Goal: Task Accomplishment & Management: Manage account settings

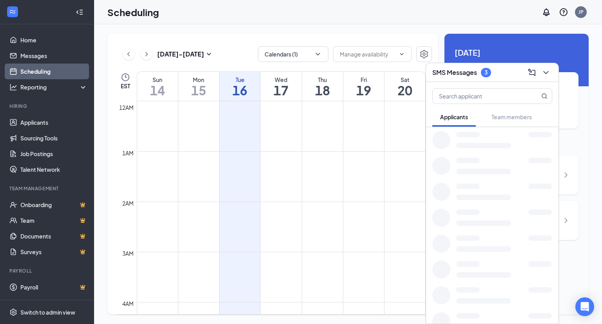
scroll to position [385, 0]
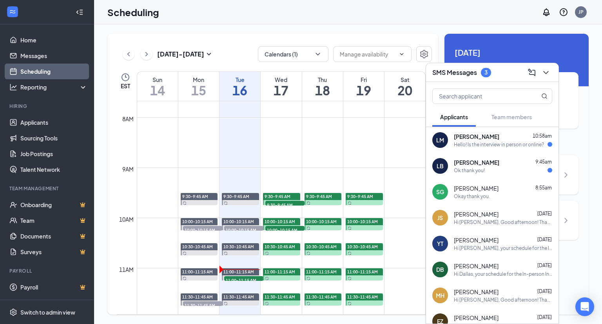
click at [480, 140] on span "[PERSON_NAME]" at bounding box center [476, 136] width 45 height 8
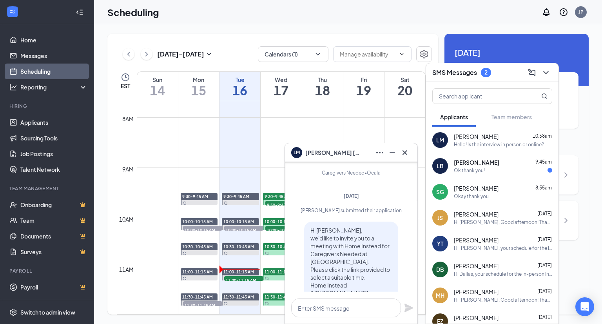
scroll to position [-295, 0]
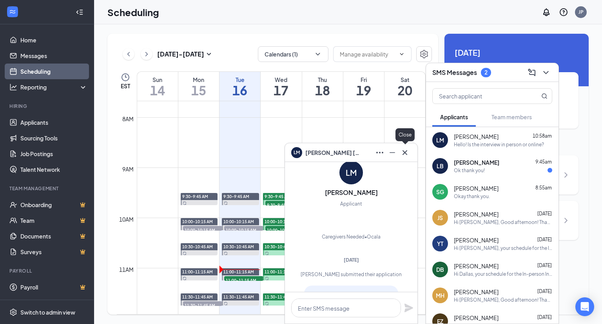
click at [404, 156] on icon "Cross" at bounding box center [404, 152] width 9 height 9
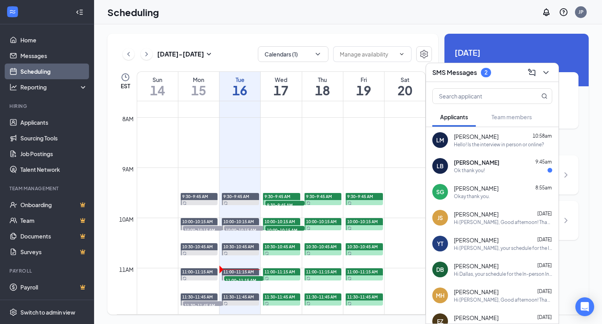
click at [483, 173] on div "Ok thank you!" at bounding box center [469, 170] width 31 height 7
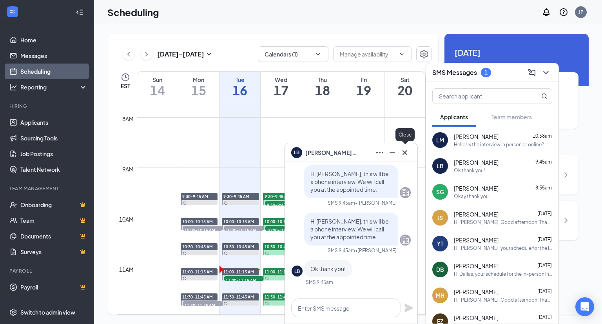
click at [409, 154] on button at bounding box center [404, 152] width 13 height 13
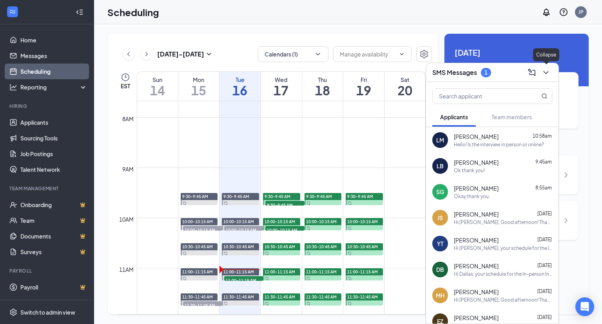
click at [547, 69] on icon "ChevronDown" at bounding box center [545, 72] width 9 height 9
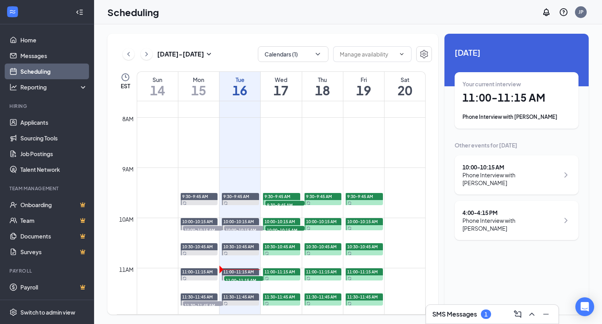
click at [509, 118] on div "Phone Interview with Keona Liburd" at bounding box center [516, 117] width 108 height 8
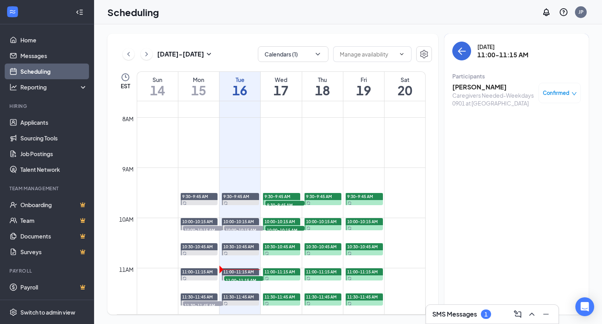
click at [474, 85] on h3 "[PERSON_NAME]" at bounding box center [493, 87] width 82 height 9
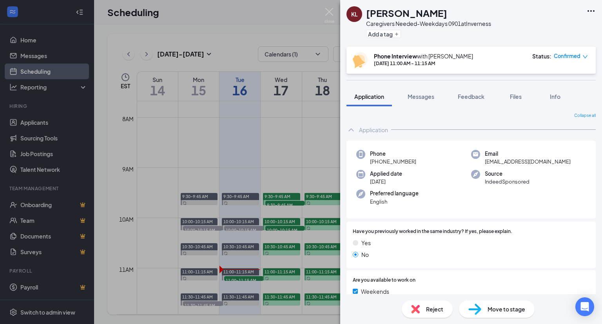
drag, startPoint x: 417, startPoint y: 161, endPoint x: 377, endPoint y: 163, distance: 40.5
click at [378, 163] on div "Phone +1 (352) 850-6119" at bounding box center [413, 158] width 115 height 16
copy span "352) 850-6119"
click at [430, 188] on div "Phone +1 (352) 850-6119 Email liburdkeona@gmail.com Applied date Sep 13 Source …" at bounding box center [470, 180] width 249 height 78
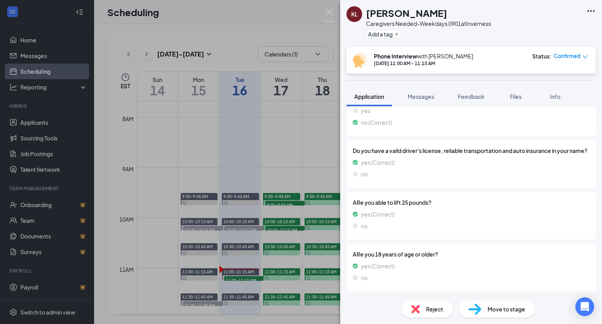
scroll to position [353, 0]
click at [330, 9] on img at bounding box center [329, 15] width 10 height 15
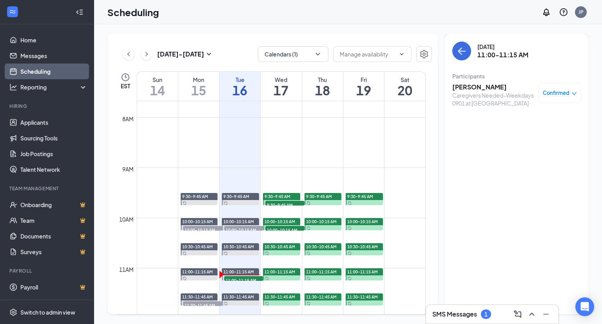
click at [476, 315] on h3 "SMS Messages" at bounding box center [454, 314] width 45 height 9
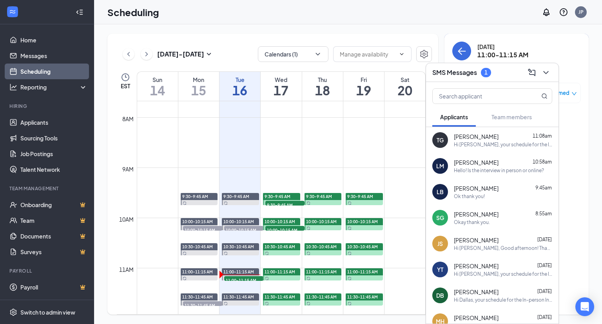
drag, startPoint x: 476, startPoint y: 130, endPoint x: 475, endPoint y: 137, distance: 6.8
click at [476, 132] on div "TG Tabitha Glover 11:08am Hi Tabitha, your schedule for the In-person Interview…" at bounding box center [492, 140] width 132 height 26
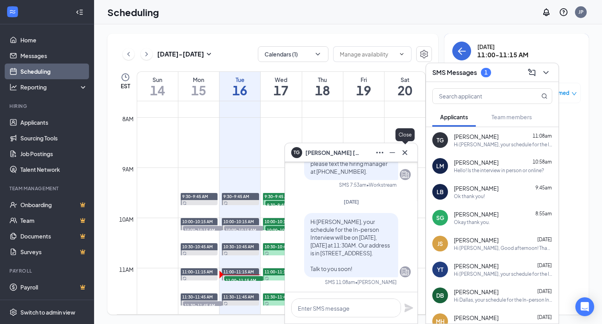
click at [404, 153] on icon "Cross" at bounding box center [404, 152] width 5 height 5
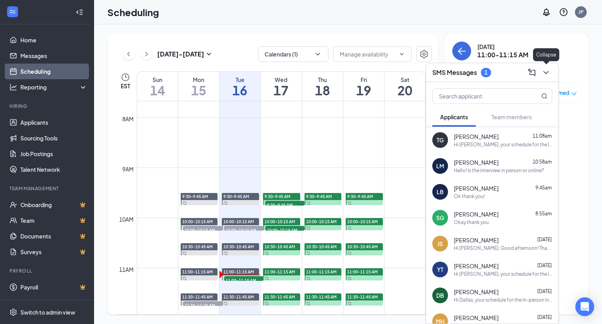
click at [547, 75] on icon "ChevronDown" at bounding box center [545, 72] width 9 height 9
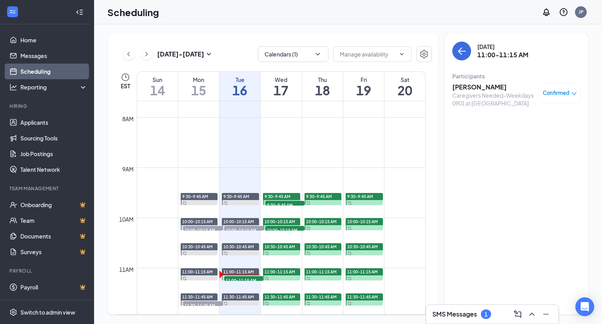
click at [471, 85] on h3 "[PERSON_NAME]" at bounding box center [493, 87] width 82 height 9
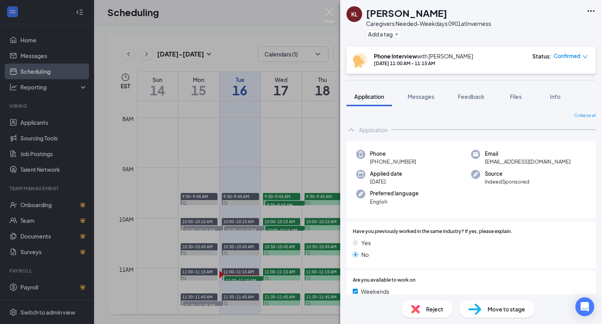
drag, startPoint x: 414, startPoint y: 163, endPoint x: 377, endPoint y: 163, distance: 36.4
click at [377, 163] on span "+1 (352) 850-6119" at bounding box center [393, 162] width 46 height 8
copy span "(352) 850-6119"
drag, startPoint x: 424, startPoint y: 159, endPoint x: 459, endPoint y: 138, distance: 41.3
click at [424, 159] on div "Phone +1 (352) 850-6119" at bounding box center [413, 158] width 115 height 16
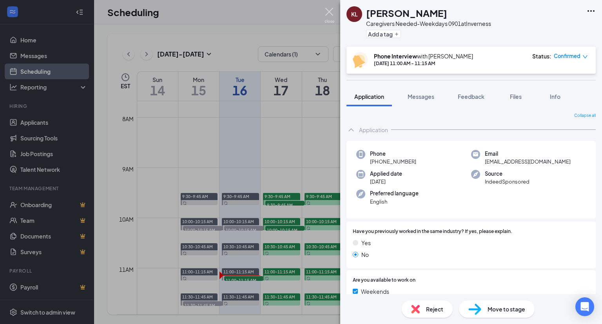
click at [329, 11] on img at bounding box center [329, 15] width 10 height 15
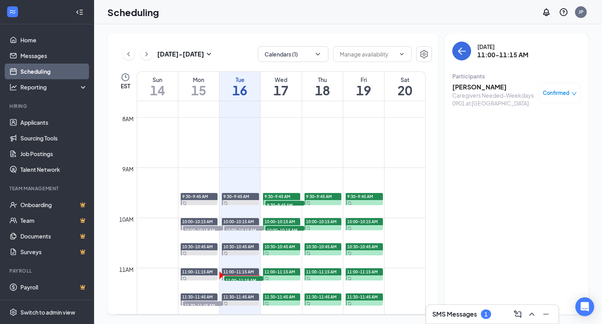
click at [466, 89] on h3 "[PERSON_NAME]" at bounding box center [493, 87] width 82 height 9
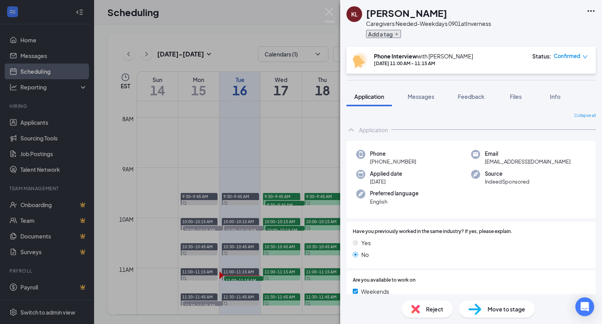
click at [388, 31] on button "Add a tag" at bounding box center [383, 34] width 35 height 8
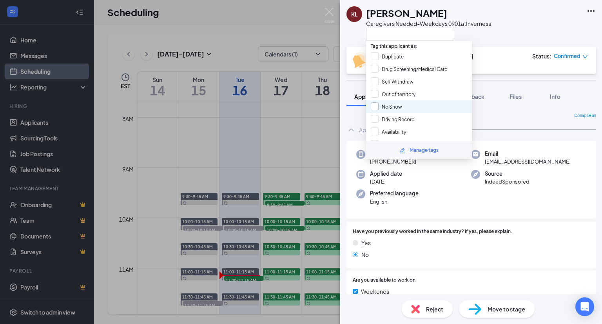
drag, startPoint x: 395, startPoint y: 95, endPoint x: 392, endPoint y: 99, distance: 4.5
click at [395, 95] on div "Out of territory" at bounding box center [419, 94] width 106 height 13
click at [393, 93] on input "Out of territory" at bounding box center [393, 94] width 45 height 9
checkbox input "false"
click at [390, 102] on input "No Show" at bounding box center [386, 106] width 31 height 9
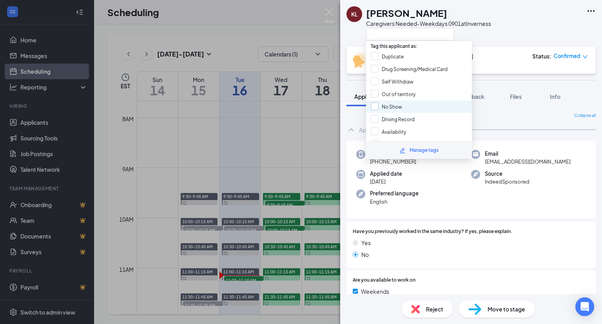
checkbox input "true"
click at [502, 31] on div "KL Keona Liburd Caregivers Needed-Weekdays 0901 at Inverness" at bounding box center [471, 23] width 262 height 47
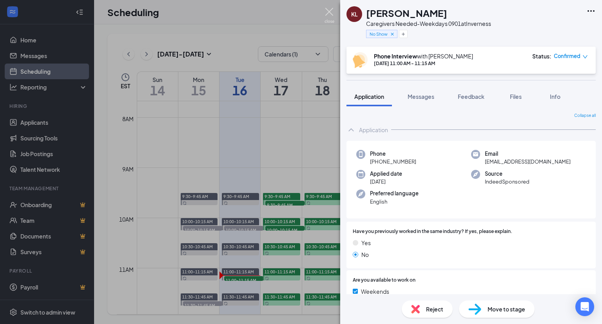
click at [331, 10] on img at bounding box center [329, 15] width 10 height 15
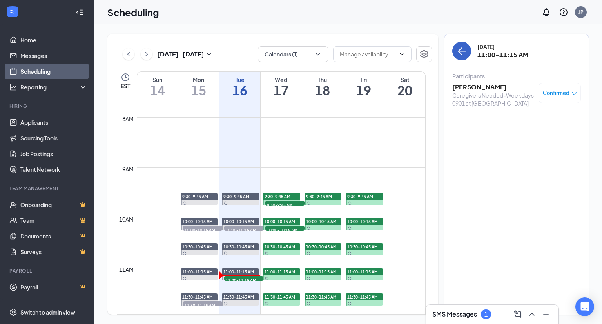
click at [460, 54] on icon "ArrowLeft" at bounding box center [460, 50] width 4 height 7
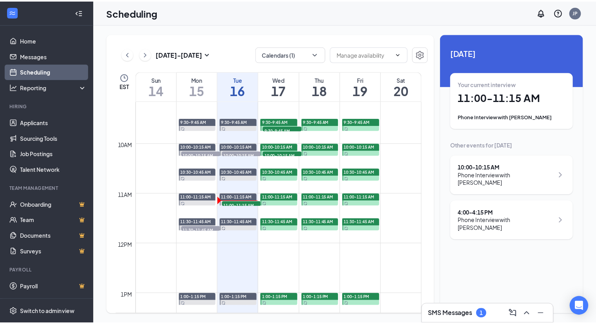
scroll to position [464, 0]
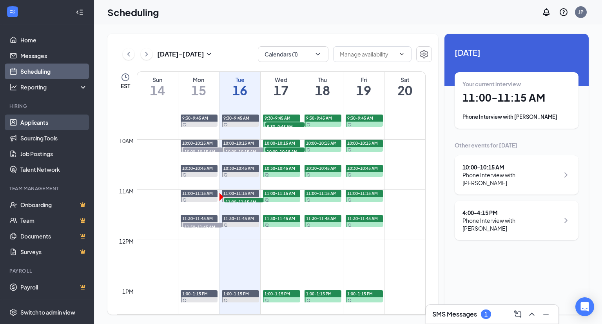
click at [43, 123] on link "Applicants" at bounding box center [53, 122] width 67 height 16
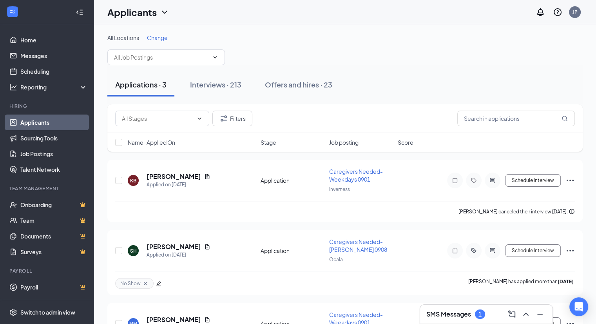
click at [157, 36] on span "Change" at bounding box center [157, 37] width 21 height 7
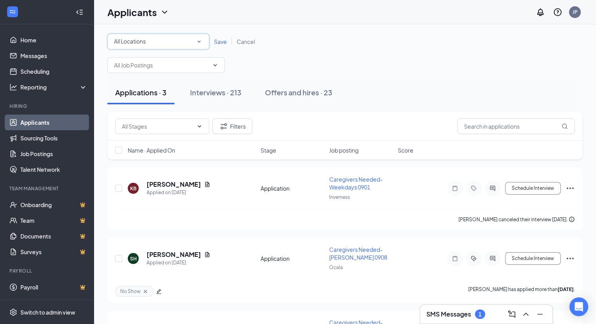
click at [195, 42] on div "All Locations" at bounding box center [158, 41] width 89 height 9
click at [132, 87] on li "Inverness" at bounding box center [158, 82] width 102 height 19
click at [221, 40] on span "Save" at bounding box center [220, 41] width 13 height 7
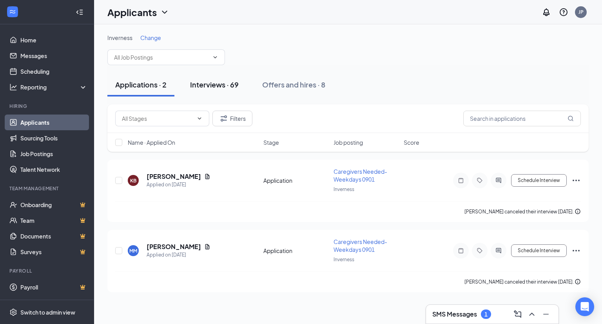
click at [223, 85] on div "Interviews · 69" at bounding box center [214, 85] width 49 height 10
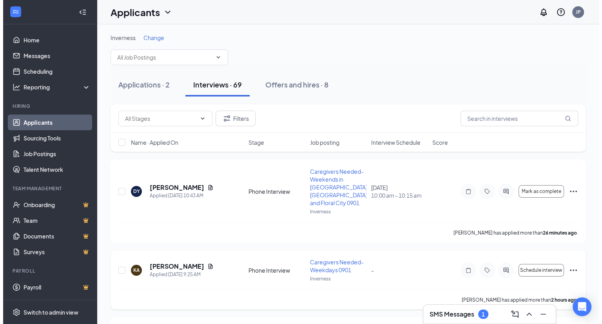
scroll to position [78, 0]
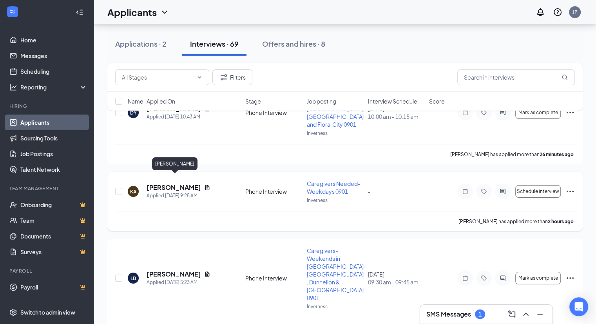
click at [164, 183] on h5 "[PERSON_NAME]" at bounding box center [174, 187] width 54 height 9
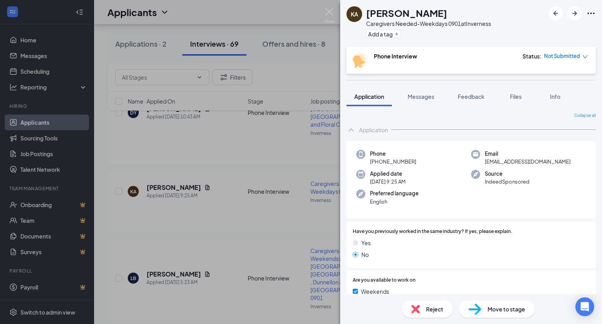
drag, startPoint x: 473, startPoint y: 14, endPoint x: 367, endPoint y: 16, distance: 106.6
click at [367, 16] on div "[PERSON_NAME]" at bounding box center [428, 12] width 125 height 13
copy h1 "[PERSON_NAME]"
click at [516, 195] on div "Phone +1 (352) 321-8377 Email thecaptainiskate@gmail.com Applied date Today 9:2…" at bounding box center [470, 180] width 249 height 78
drag, startPoint x: 554, startPoint y: 161, endPoint x: 482, endPoint y: 168, distance: 72.8
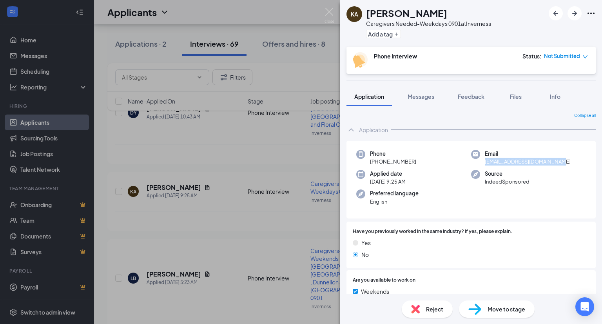
click at [482, 162] on div "Email thecaptainiskate@gmail.com" at bounding box center [528, 158] width 115 height 16
copy span "thecaptainiskate@gmail.com"
click at [524, 188] on div "Phone +1 (352) 321-8377 Email thecaptainiskate@gmail.com Applied date Today 9:2…" at bounding box center [470, 180] width 249 height 78
drag, startPoint x: 414, startPoint y: 157, endPoint x: 415, endPoint y: 165, distance: 7.9
click at [415, 165] on div "Phone +1 (352) 321-8377" at bounding box center [413, 158] width 115 height 16
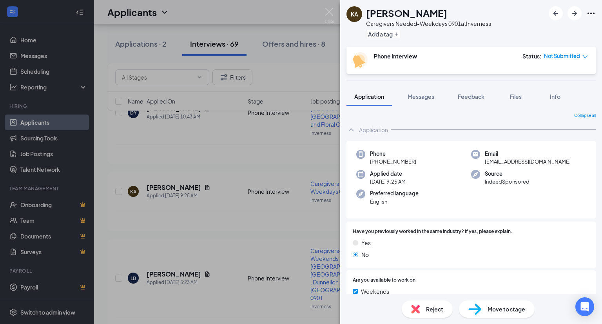
copy div "+1 (352) 321-8377"
drag, startPoint x: 534, startPoint y: 210, endPoint x: 517, endPoint y: 196, distance: 22.8
click at [535, 210] on div "Phone +1 (352) 321-8377 Email thecaptainiskate@gmail.com Applied date Today 9:2…" at bounding box center [470, 180] width 249 height 78
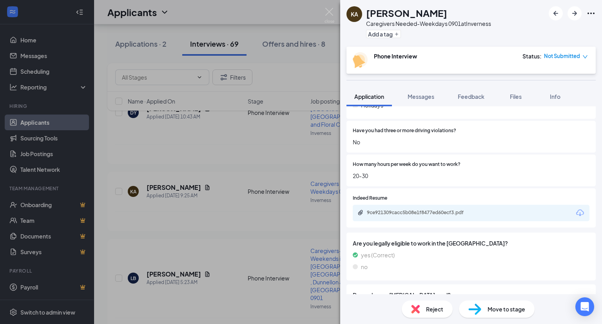
scroll to position [235, 0]
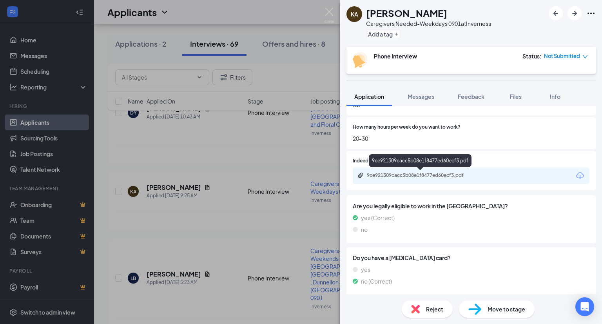
click at [407, 175] on div "9ce921309cacc5b08e1f8477ed60ecf3.pdf" at bounding box center [422, 175] width 110 height 6
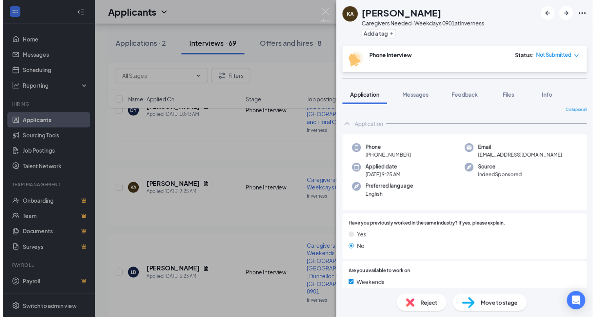
scroll to position [0, 0]
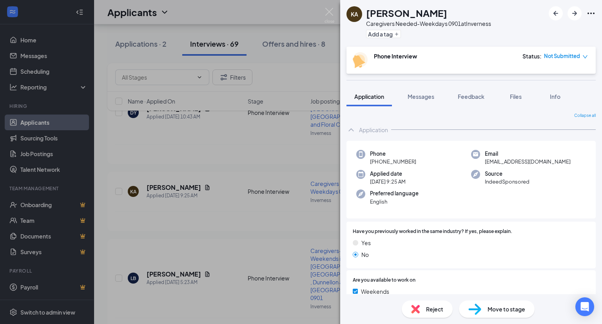
click at [427, 183] on div "Applied date Today 9:25 AM" at bounding box center [413, 178] width 115 height 16
drag, startPoint x: 424, startPoint y: 163, endPoint x: 377, endPoint y: 163, distance: 46.6
click at [377, 163] on div "Phone +1 (352) 321-8377" at bounding box center [413, 158] width 115 height 16
copy span "(352) 321-8377"
click at [444, 171] on div "Applied date Today 9:25 AM" at bounding box center [413, 178] width 115 height 16
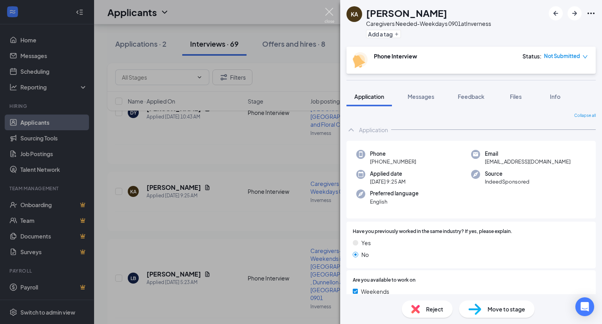
click at [330, 10] on img at bounding box center [329, 15] width 10 height 15
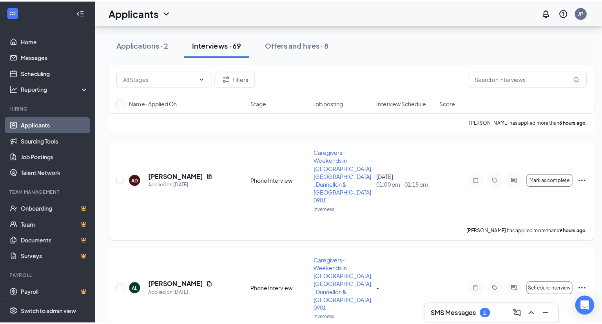
scroll to position [353, 0]
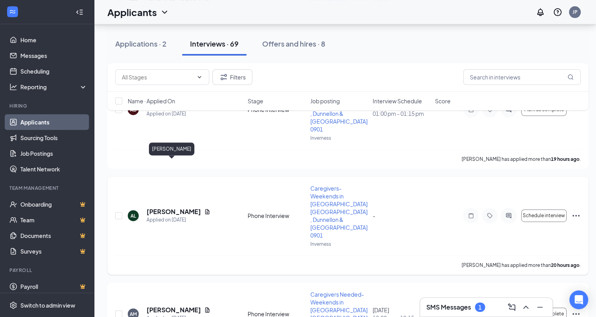
click at [166, 208] on h5 "[PERSON_NAME]" at bounding box center [174, 212] width 54 height 9
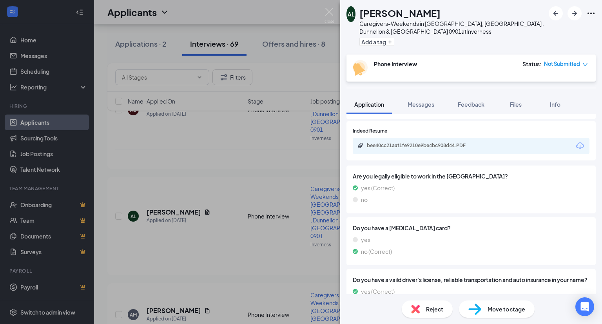
scroll to position [274, 0]
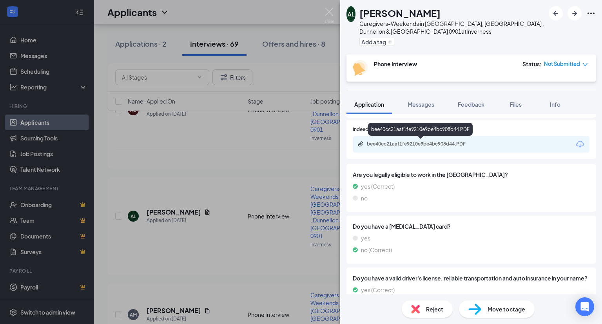
click at [442, 145] on div "bee40cc21aaf1fe9210e9be4bc908d44.PDF" at bounding box center [422, 144] width 110 height 6
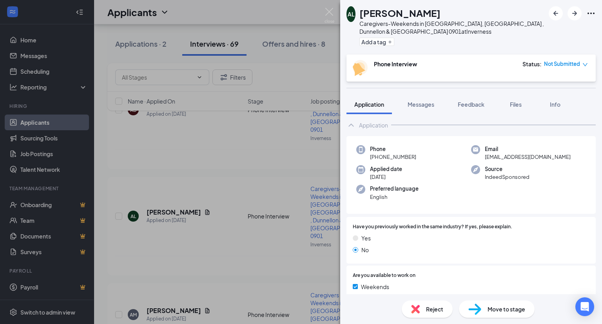
scroll to position [0, 0]
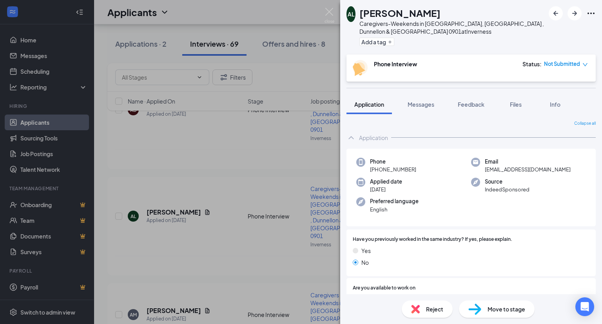
drag, startPoint x: 409, startPoint y: 167, endPoint x: 366, endPoint y: 172, distance: 43.8
click at [366, 172] on div "Phone +1 (469) 600-0484" at bounding box center [413, 166] width 115 height 16
copy span "+1 (469) 600-0484"
click at [440, 188] on div "Applied date Sep 15" at bounding box center [413, 185] width 115 height 16
drag, startPoint x: 419, startPoint y: 167, endPoint x: 379, endPoint y: 171, distance: 40.5
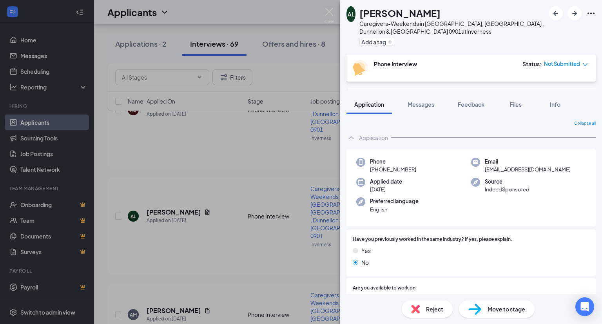
click at [379, 171] on div "Phone +1 (469) 600-0484" at bounding box center [413, 166] width 115 height 16
copy span "469) 600-0484"
click at [331, 10] on img at bounding box center [329, 15] width 10 height 15
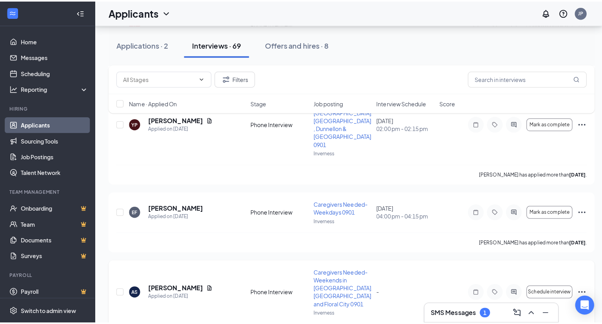
scroll to position [980, 0]
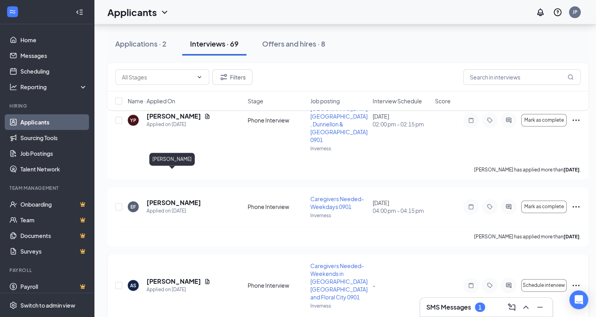
click at [170, 277] on h5 "Amiah Shearn" at bounding box center [174, 281] width 54 height 9
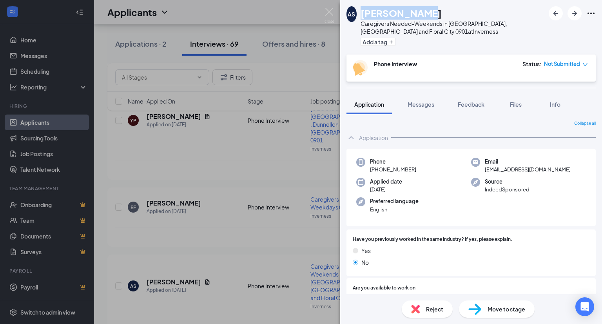
drag, startPoint x: 429, startPoint y: 10, endPoint x: 365, endPoint y: 9, distance: 63.5
click at [365, 9] on div "Amiah Shearn" at bounding box center [452, 12] width 184 height 13
copy h1 "Amiah Shearn"
click at [541, 181] on div "Source IndeedSponsored" at bounding box center [528, 185] width 115 height 16
drag, startPoint x: 530, startPoint y: 168, endPoint x: 480, endPoint y: 168, distance: 50.2
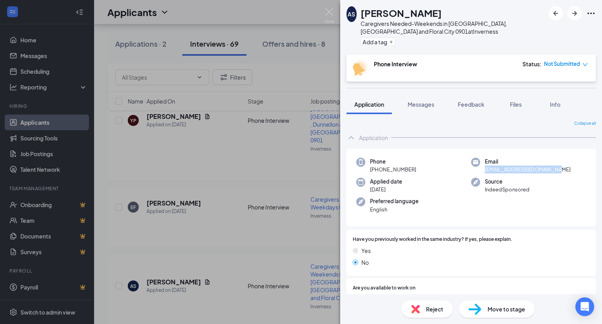
click at [480, 168] on div "Email amiah.shearn340@gmail.com" at bounding box center [528, 166] width 115 height 16
copy span "amiah.shearn340@gmail.com"
click at [498, 208] on div "Phone +1 (340) 208-9046 Email amiah.shearn340@gmail.com Applied date Sep 13 Sou…" at bounding box center [470, 187] width 249 height 78
click at [417, 171] on div "Phone +1 (340) 208-9046" at bounding box center [413, 166] width 115 height 16
drag, startPoint x: 418, startPoint y: 170, endPoint x: 369, endPoint y: 172, distance: 49.4
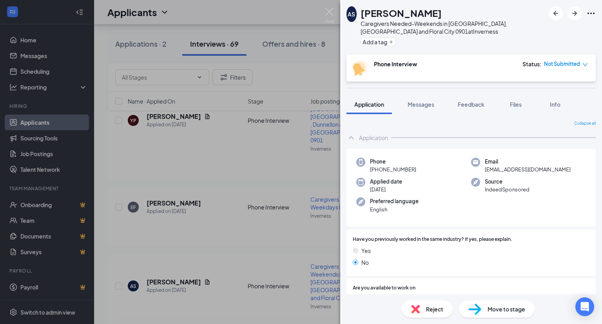
click at [367, 169] on div "Phone +1 (340) 208-9046" at bounding box center [413, 166] width 115 height 16
drag, startPoint x: 541, startPoint y: 206, endPoint x: 531, endPoint y: 228, distance: 23.9
click at [541, 206] on div "Phone +1 (340) 208-9046 Email amiah.shearn340@gmail.com Applied date Sep 13 Sou…" at bounding box center [470, 187] width 249 height 78
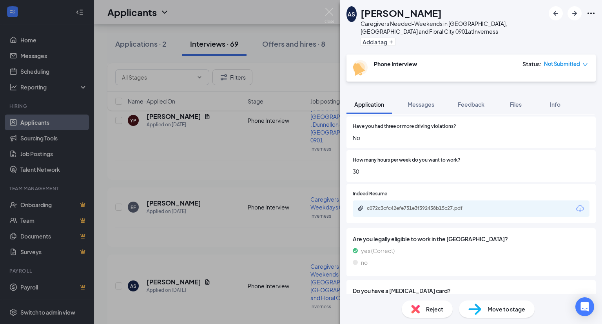
scroll to position [235, 0]
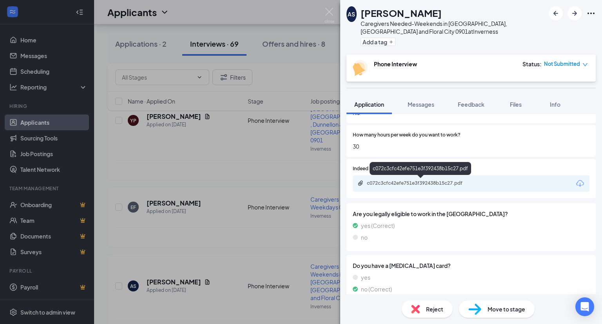
click at [470, 183] on div "c072c3cfc42efe751e3f392438b15c27.pdf" at bounding box center [422, 183] width 110 height 6
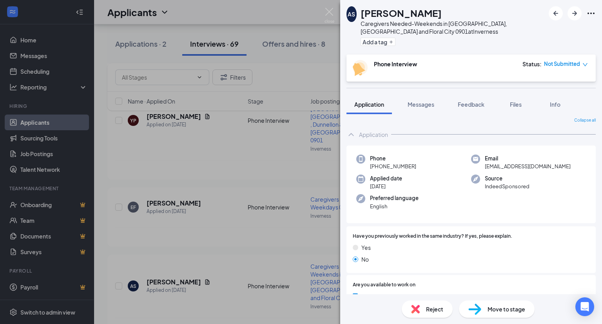
scroll to position [0, 0]
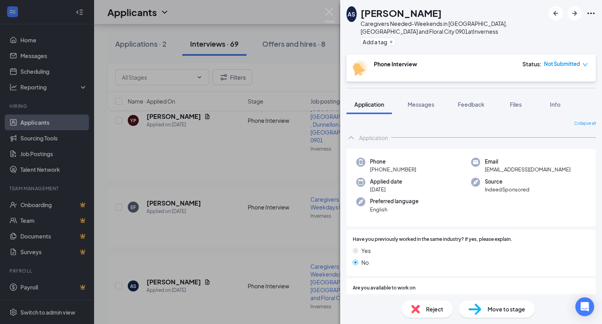
drag, startPoint x: 406, startPoint y: 169, endPoint x: 386, endPoint y: 181, distance: 22.6
click at [377, 170] on div "Phone +1 (340) 208-9046" at bounding box center [413, 166] width 115 height 16
click at [441, 185] on div "Applied date Sep 13" at bounding box center [413, 185] width 115 height 16
click at [386, 41] on button "Add a tag" at bounding box center [377, 42] width 35 height 8
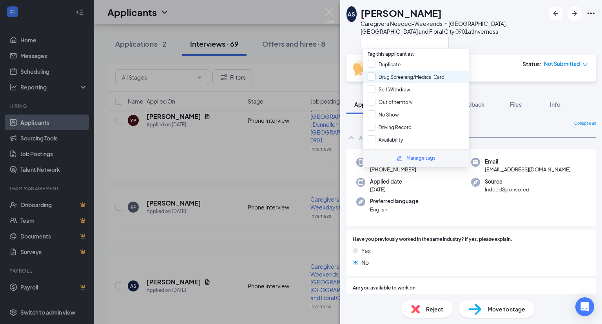
click at [423, 75] on input "Drug Screening/Medical Card" at bounding box center [406, 76] width 77 height 9
checkbox input "true"
click at [508, 42] on div at bounding box center [452, 41] width 184 height 13
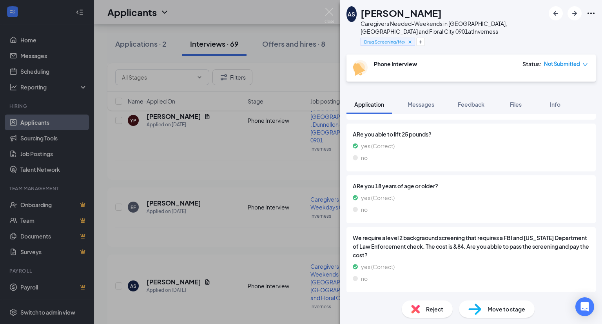
scroll to position [475, 0]
click at [426, 308] on span "Reject" at bounding box center [434, 308] width 17 height 9
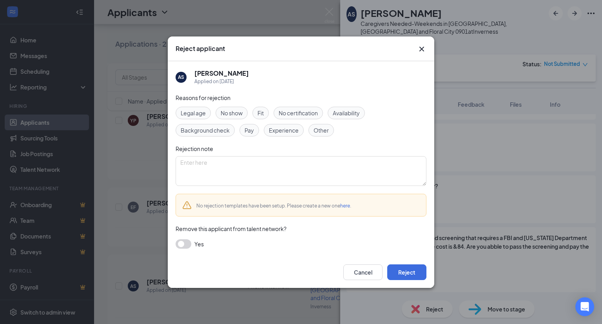
click at [320, 133] on span "Other" at bounding box center [320, 130] width 15 height 9
click at [243, 164] on textarea at bounding box center [301, 171] width 251 height 30
type textarea "s"
type textarea "processing her medical card"
click at [418, 267] on button "Reject" at bounding box center [406, 272] width 39 height 16
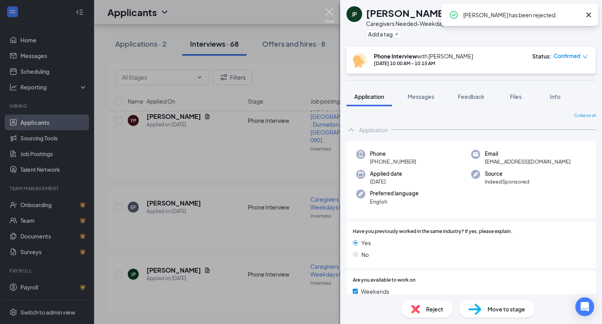
click at [332, 11] on img at bounding box center [329, 15] width 10 height 15
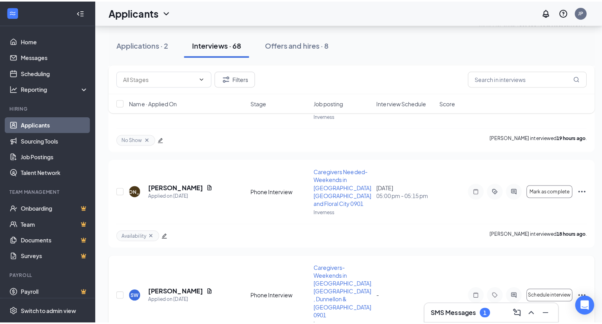
scroll to position [1332, 0]
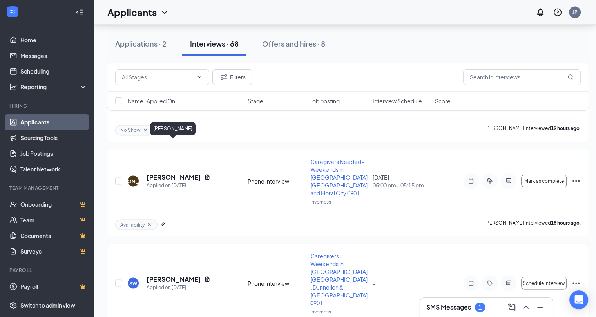
click at [180, 275] on h5 "[PERSON_NAME]" at bounding box center [174, 279] width 54 height 9
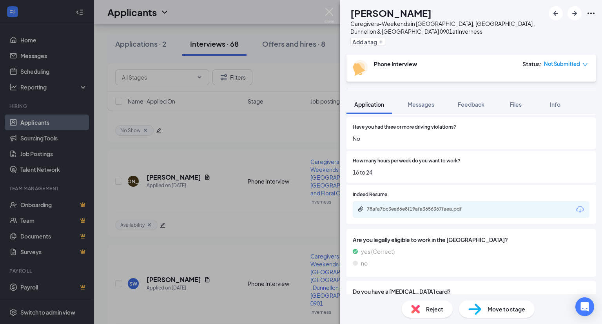
scroll to position [204, 0]
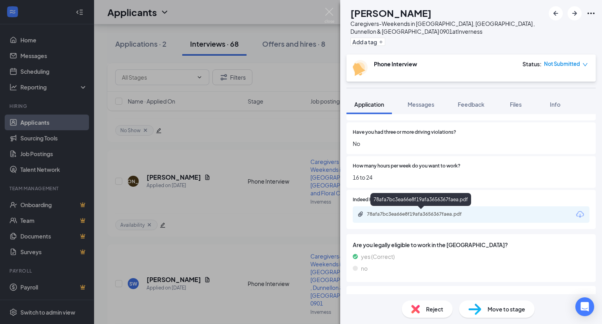
click at [439, 217] on div "78afa7bc3ea66e8f19afa3656367faea.pdf" at bounding box center [420, 214] width 127 height 7
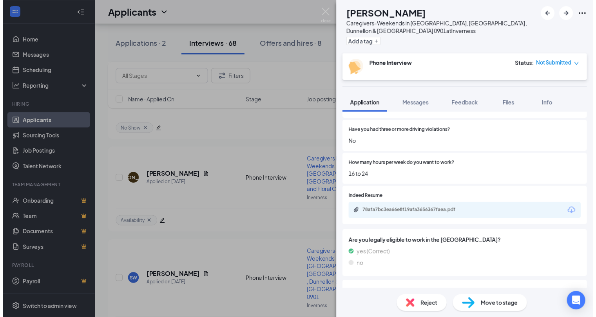
scroll to position [0, 0]
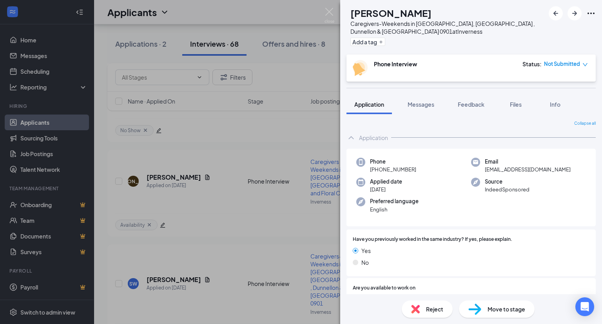
drag, startPoint x: 434, startPoint y: 11, endPoint x: 360, endPoint y: 14, distance: 73.3
click at [360, 14] on div "SW Suzanne Walker Caregivers-Weekends in Crystal River, Homosassa , Dunnellon &…" at bounding box center [445, 27] width 198 height 42
click at [456, 195] on div "Phone +1 (239) 241-0545 Email tiacat59@aol.com Applied date Sep 12 Source Indee…" at bounding box center [470, 187] width 249 height 78
drag, startPoint x: 527, startPoint y: 171, endPoint x: 481, endPoint y: 170, distance: 46.6
click at [481, 170] on div "Email tiacat59@aol.com" at bounding box center [528, 166] width 115 height 16
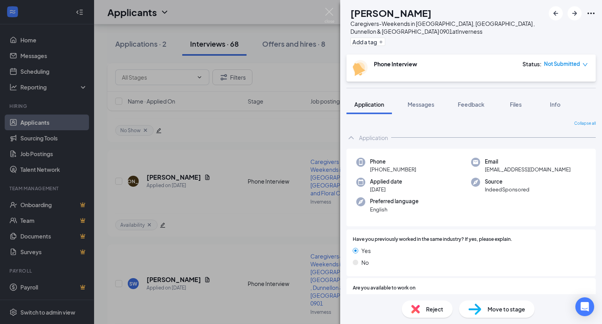
click at [464, 196] on div "Phone +1 (239) 241-0545 Email tiacat59@aol.com Applied date Sep 12 Source Indee…" at bounding box center [470, 187] width 249 height 78
drag, startPoint x: 417, startPoint y: 169, endPoint x: 399, endPoint y: 184, distance: 23.1
click at [369, 172] on div "Phone +1 (239) 241-0545" at bounding box center [413, 166] width 115 height 16
click at [429, 177] on div "Applied date Sep 12" at bounding box center [413, 185] width 115 height 16
drag, startPoint x: 415, startPoint y: 170, endPoint x: 375, endPoint y: 173, distance: 40.5
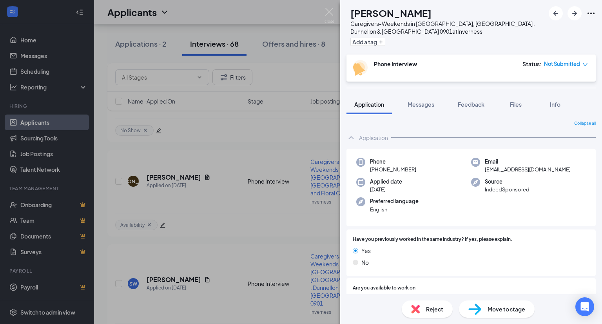
click at [375, 173] on div "Phone +1 (239) 241-0545 Email tiacat59@aol.com Applied date Sep 12 Source Indee…" at bounding box center [470, 187] width 249 height 78
click at [426, 181] on div "Applied date Sep 12" at bounding box center [413, 185] width 115 height 16
click at [328, 10] on img at bounding box center [329, 15] width 10 height 15
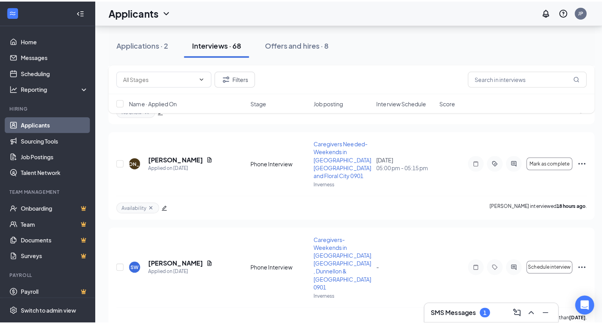
scroll to position [1371, 0]
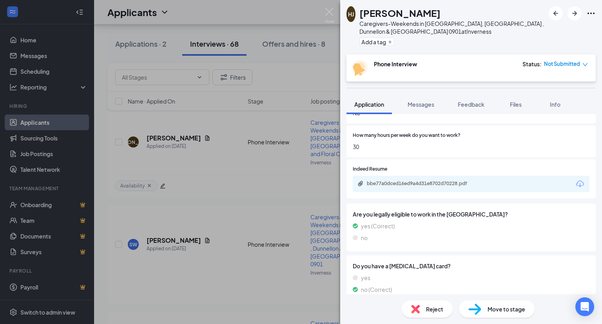
scroll to position [235, 0]
click at [441, 185] on div "bbe77a0dced16ed9a4d31e8702d70228.pdf" at bounding box center [422, 183] width 110 height 6
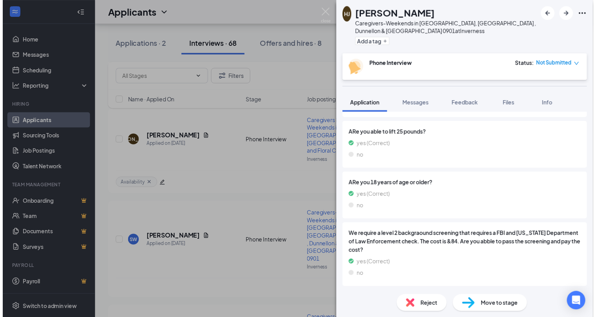
scroll to position [478, 0]
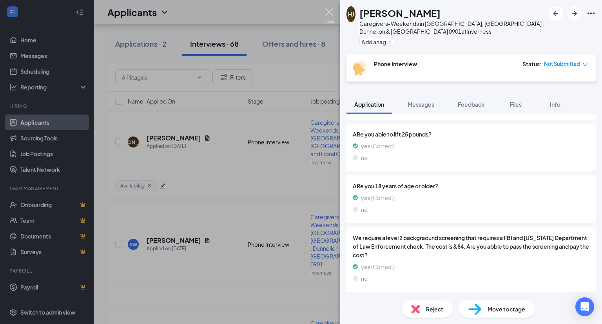
click at [331, 11] on img at bounding box center [329, 15] width 10 height 15
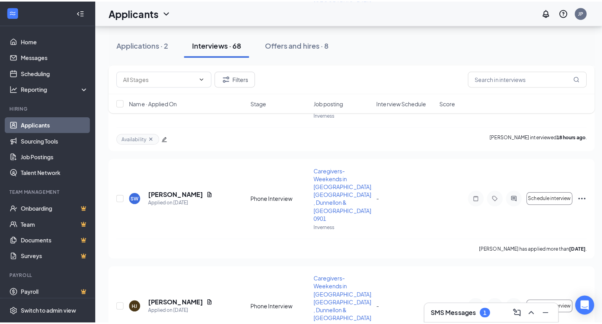
scroll to position [1450, 0]
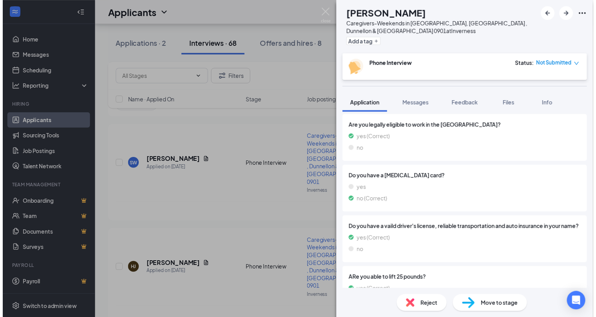
scroll to position [243, 0]
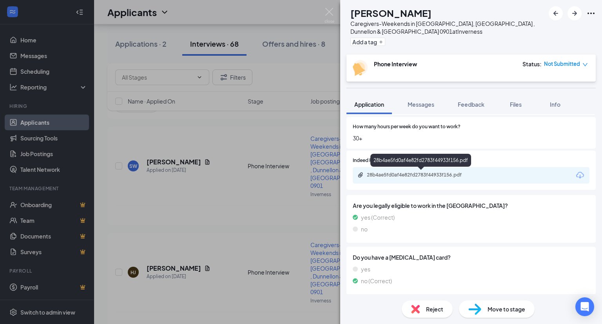
click at [459, 176] on div "28b4ae5fd0af4e82fd2783f44933f156.pdf" at bounding box center [422, 175] width 110 height 6
drag, startPoint x: 331, startPoint y: 10, endPoint x: 171, endPoint y: 237, distance: 277.3
click at [331, 11] on img at bounding box center [329, 15] width 10 height 15
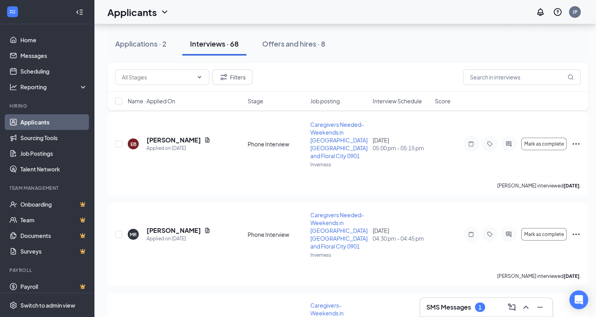
scroll to position [1959, 0]
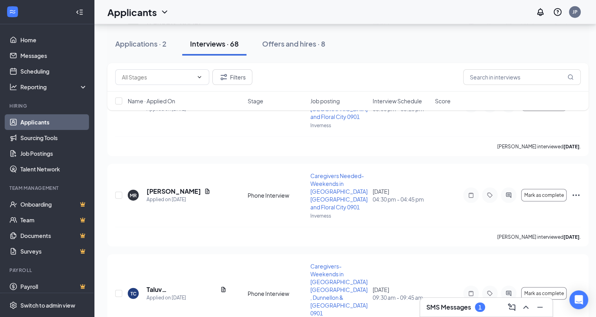
click at [460, 310] on h3 "SMS Messages" at bounding box center [448, 307] width 45 height 9
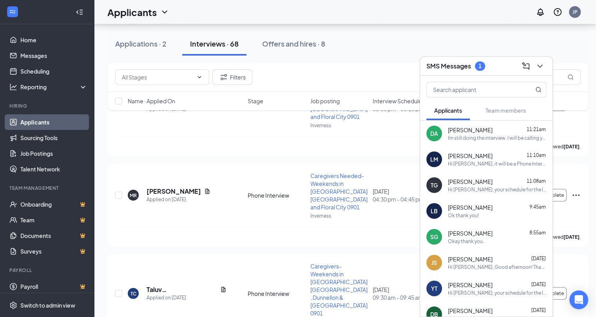
click at [489, 135] on div "Im still doing the interview. I will be calling you in a bit" at bounding box center [497, 138] width 98 height 7
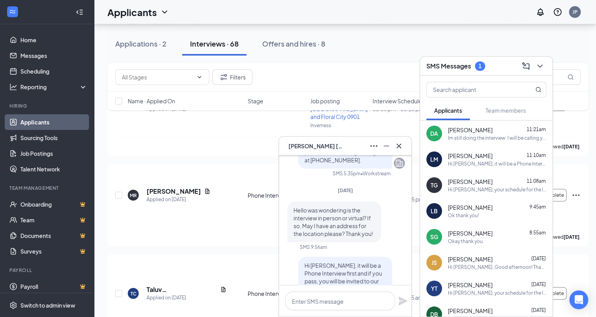
scroll to position [0, 0]
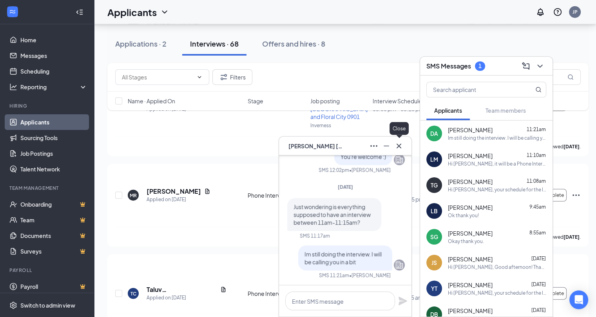
click at [402, 148] on icon "Cross" at bounding box center [398, 145] width 9 height 9
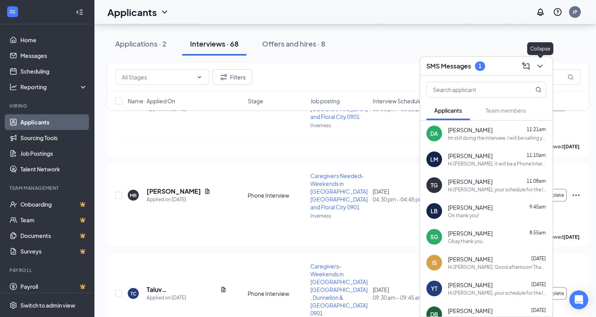
click at [540, 63] on icon "ChevronDown" at bounding box center [539, 66] width 9 height 9
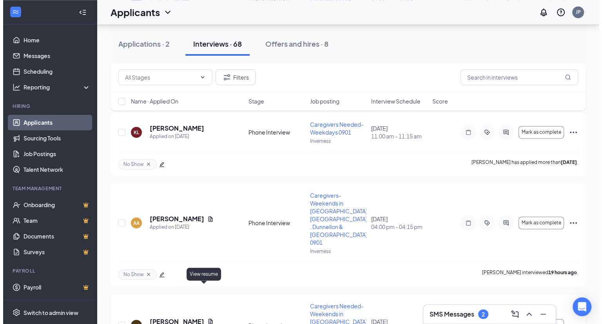
scroll to position [1175, 0]
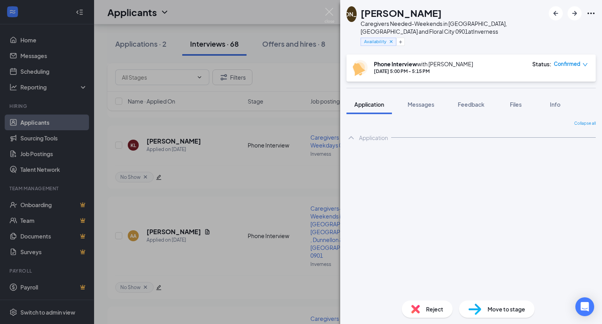
click at [423, 306] on div "Reject" at bounding box center [427, 308] width 51 height 17
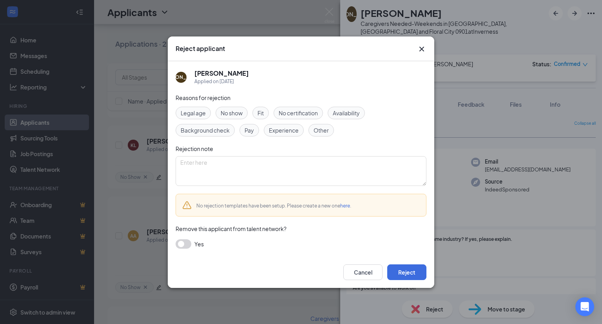
click at [328, 135] on div "Other" at bounding box center [320, 130] width 25 height 13
click at [337, 108] on div "Availability" at bounding box center [346, 113] width 37 height 13
click at [413, 268] on button "Reject" at bounding box center [406, 272] width 39 height 16
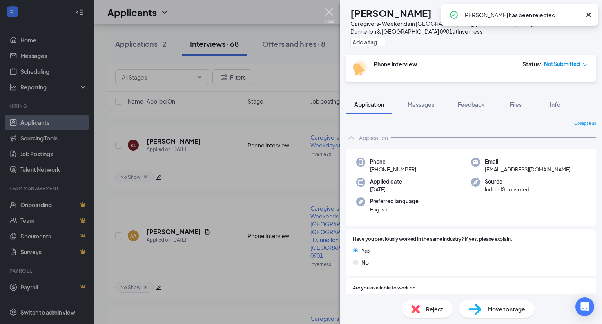
click at [330, 13] on img at bounding box center [329, 15] width 10 height 15
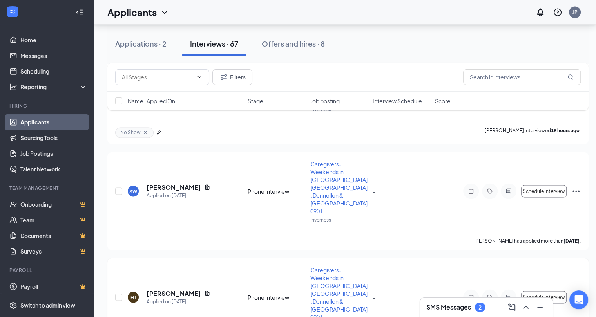
scroll to position [1332, 0]
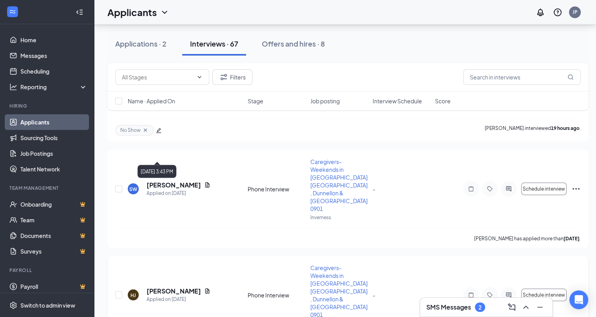
scroll to position [1332, 0]
click at [174, 287] on h5 "[PERSON_NAME]" at bounding box center [174, 291] width 54 height 9
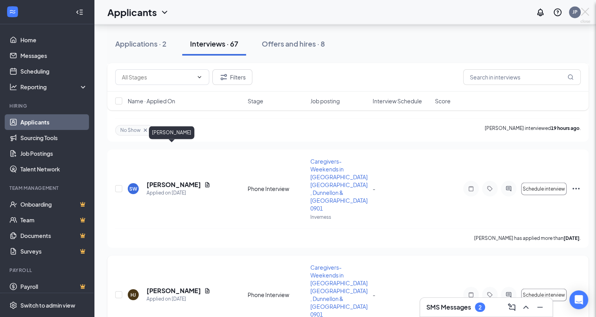
click at [464, 307] on div "HJ [PERSON_NAME] Caregivers-Weekends in [GEOGRAPHIC_DATA], [GEOGRAPHIC_DATA] , …" at bounding box center [298, 158] width 596 height 317
click at [467, 312] on div "HJ [PERSON_NAME] Caregivers-Weekends in [GEOGRAPHIC_DATA], [GEOGRAPHIC_DATA] , …" at bounding box center [298, 158] width 596 height 317
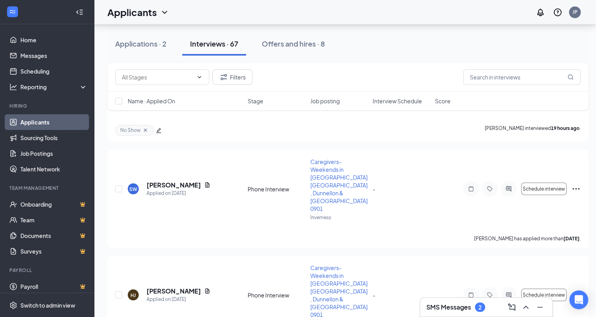
scroll to position [1411, 0]
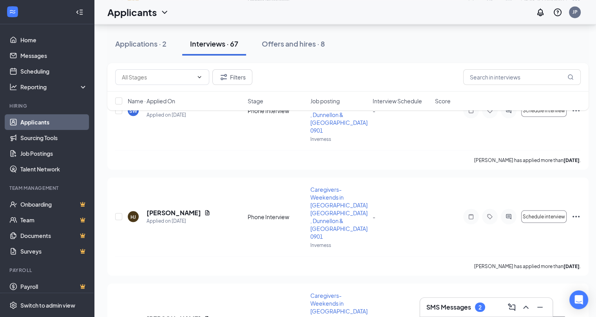
click at [467, 309] on h3 "SMS Messages" at bounding box center [448, 307] width 45 height 9
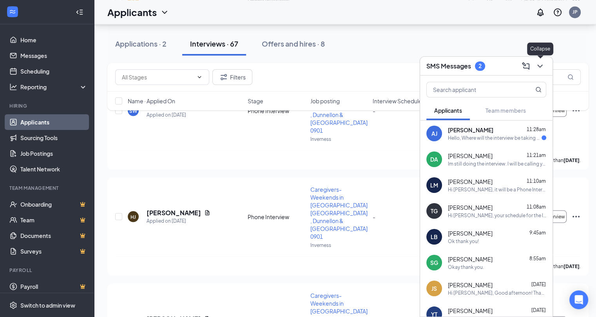
click at [540, 64] on icon "ChevronDown" at bounding box center [539, 66] width 9 height 9
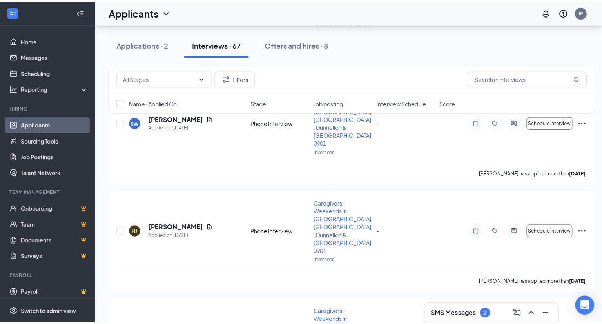
scroll to position [1450, 0]
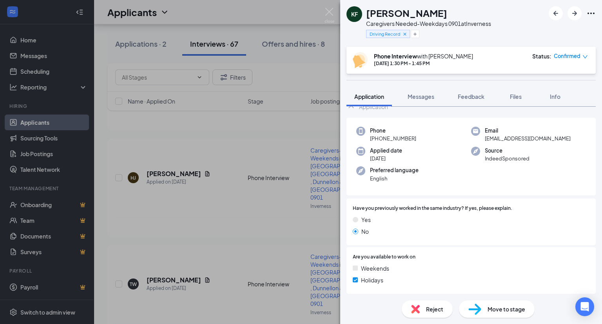
scroll to position [78, 0]
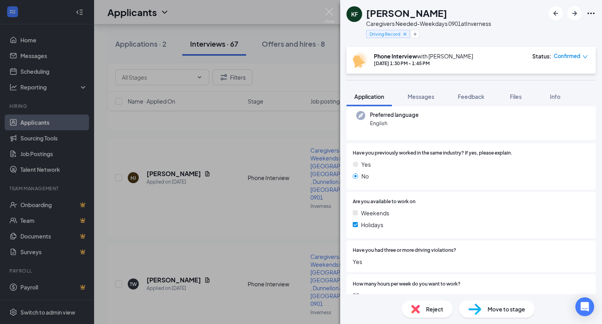
click at [424, 309] on div "Reject" at bounding box center [427, 308] width 51 height 17
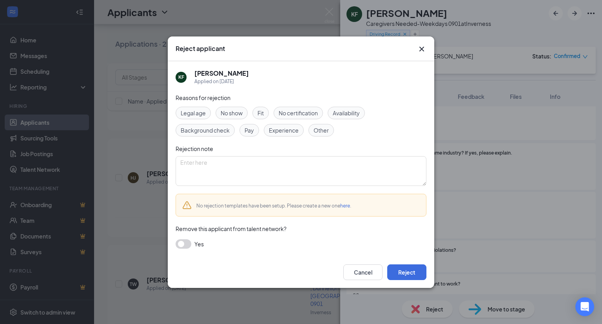
click at [320, 129] on span "Other" at bounding box center [320, 130] width 15 height 9
click at [233, 168] on textarea at bounding box center [301, 171] width 251 height 30
type textarea "Driving record/speeding ticket"
click at [405, 269] on button "Reject" at bounding box center [406, 272] width 39 height 16
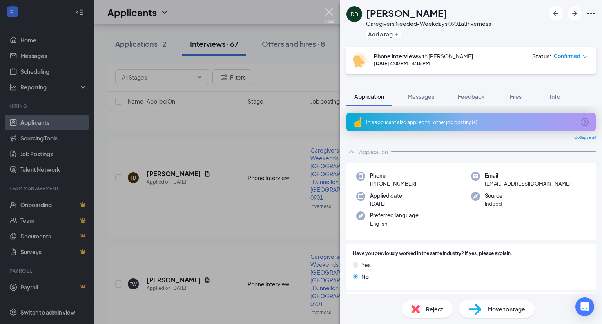
click at [328, 9] on img at bounding box center [329, 15] width 10 height 15
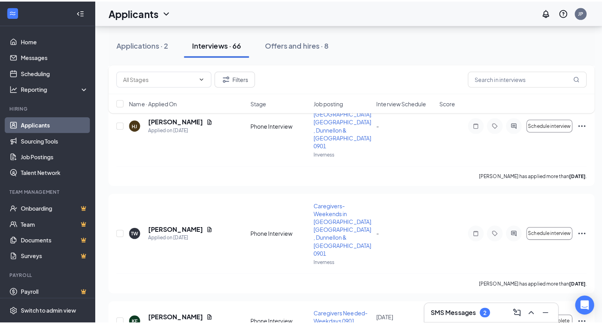
scroll to position [1489, 0]
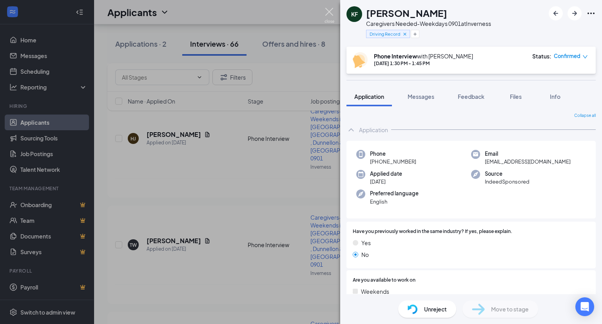
click at [331, 9] on img at bounding box center [329, 15] width 10 height 15
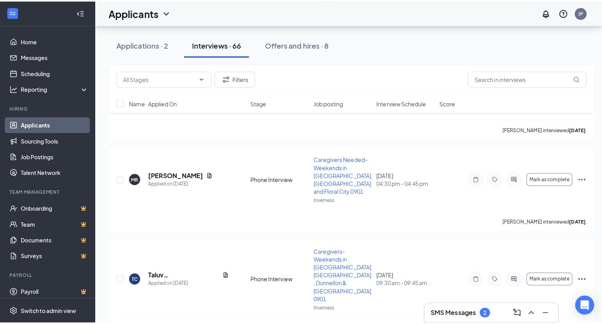
scroll to position [1763, 0]
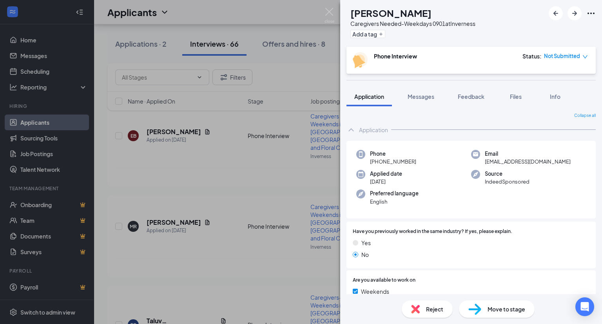
click at [381, 160] on div "Phone [PHONE_NUMBER]" at bounding box center [413, 158] width 115 height 16
click at [420, 161] on div "Phone [PHONE_NUMBER]" at bounding box center [413, 158] width 115 height 16
click at [328, 10] on img at bounding box center [329, 15] width 10 height 15
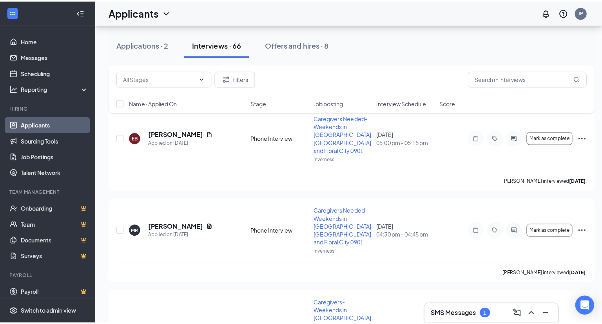
scroll to position [1802, 0]
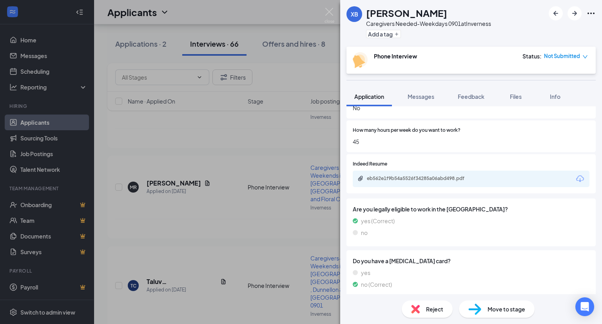
scroll to position [235, 0]
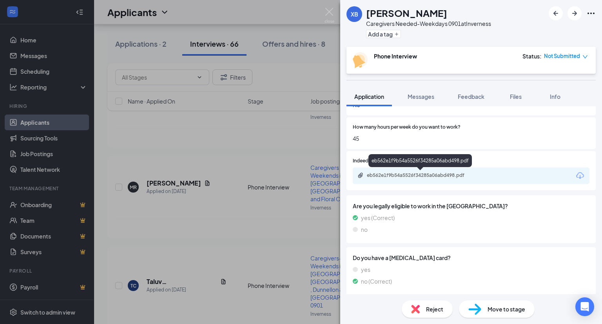
click at [429, 174] on div "eb562e1f9b54a5526f34285a06abd498.pdf" at bounding box center [422, 175] width 110 height 6
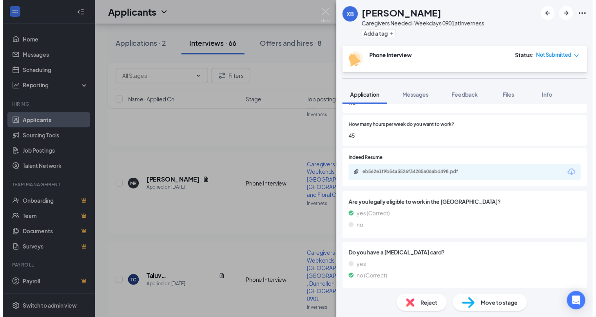
scroll to position [0, 0]
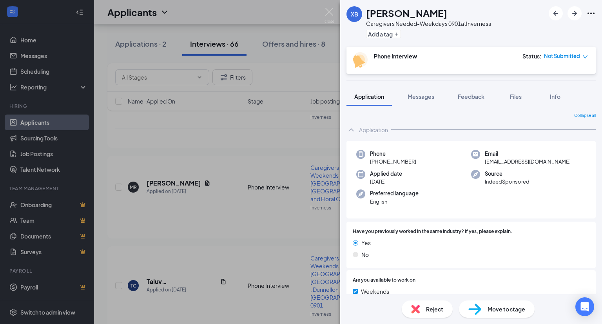
drag, startPoint x: 415, startPoint y: 160, endPoint x: 376, endPoint y: 162, distance: 39.2
click at [376, 162] on div "Phone [PHONE_NUMBER]" at bounding box center [413, 158] width 115 height 16
copy span "[PHONE_NUMBER]"
click at [439, 179] on div "Applied date [DATE]" at bounding box center [413, 178] width 115 height 16
click at [331, 10] on img at bounding box center [329, 15] width 10 height 15
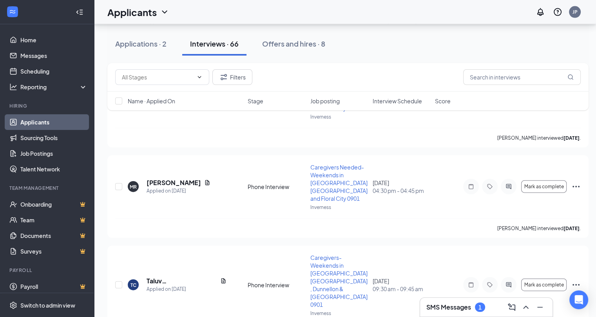
click at [463, 309] on h3 "SMS Messages" at bounding box center [448, 307] width 45 height 9
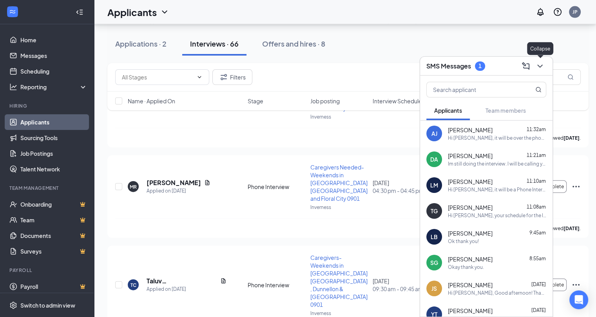
click at [540, 67] on icon "ChevronDown" at bounding box center [539, 66] width 5 height 3
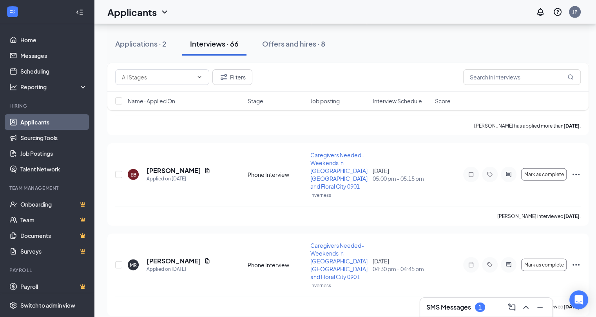
scroll to position [1763, 0]
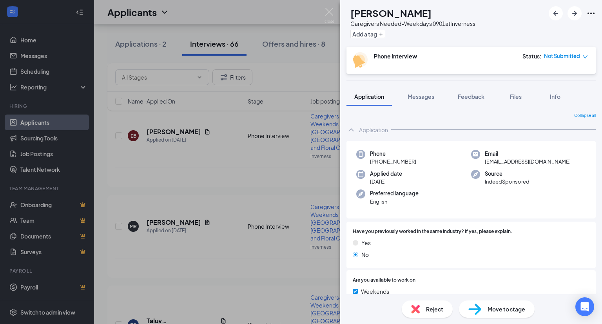
drag, startPoint x: 416, startPoint y: 161, endPoint x: 376, endPoint y: 165, distance: 40.1
click at [376, 165] on div "Phone [PHONE_NUMBER]" at bounding box center [413, 158] width 115 height 16
copy span "[PHONE_NUMBER]"
click at [467, 196] on div "Preferred language English" at bounding box center [413, 197] width 115 height 16
click at [331, 11] on img at bounding box center [329, 15] width 10 height 15
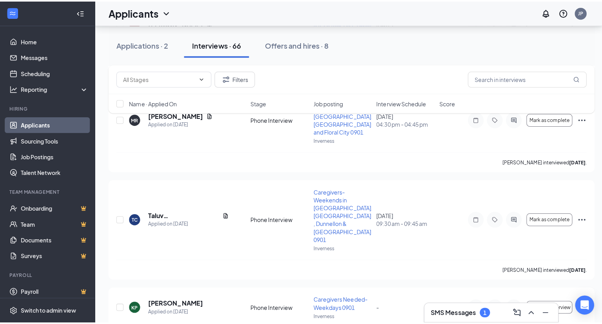
scroll to position [1881, 0]
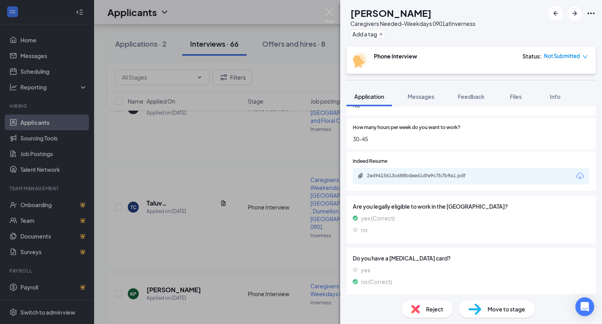
scroll to position [235, 0]
click at [431, 177] on div "2e49415613c688bdee61dfe9c7b7b9a1.pdf" at bounding box center [422, 175] width 110 height 6
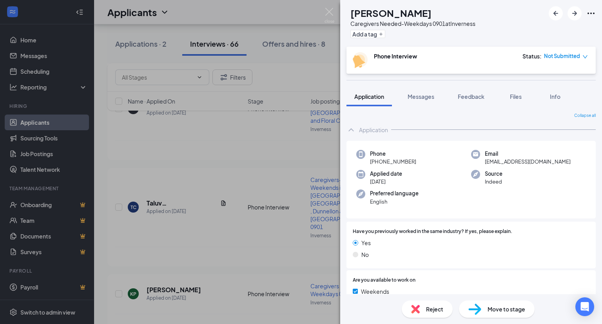
drag, startPoint x: 418, startPoint y: 160, endPoint x: 377, endPoint y: 162, distance: 40.8
click at [377, 162] on div "Phone [PHONE_NUMBER]" at bounding box center [413, 158] width 115 height 16
click at [430, 173] on div "Applied date [DATE]" at bounding box center [413, 178] width 115 height 16
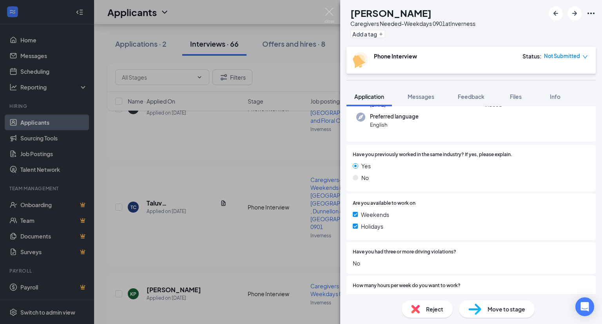
scroll to position [78, 0]
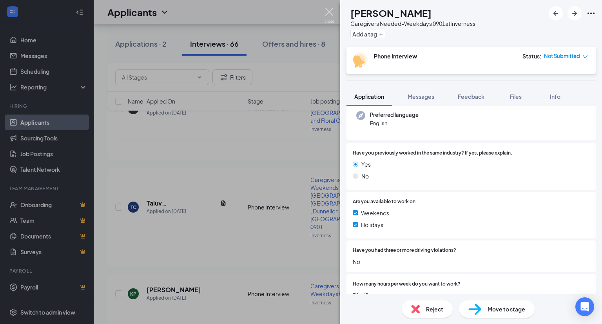
click at [329, 10] on img at bounding box center [329, 15] width 10 height 15
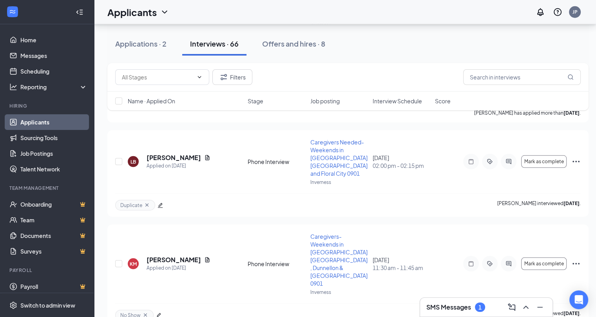
scroll to position [2233, 0]
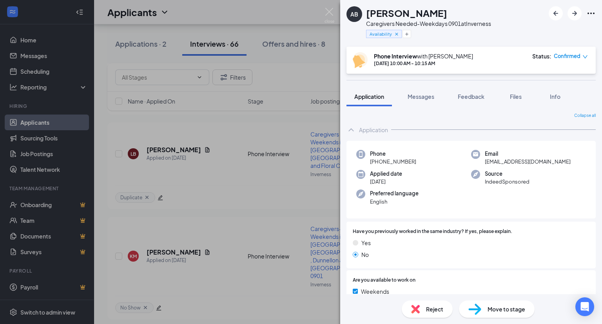
click at [430, 310] on span "Reject" at bounding box center [434, 308] width 17 height 9
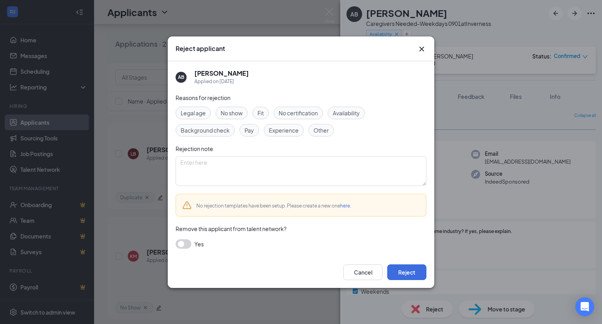
click at [359, 114] on span "Availability" at bounding box center [346, 113] width 27 height 9
click at [411, 270] on button "Reject" at bounding box center [406, 272] width 39 height 16
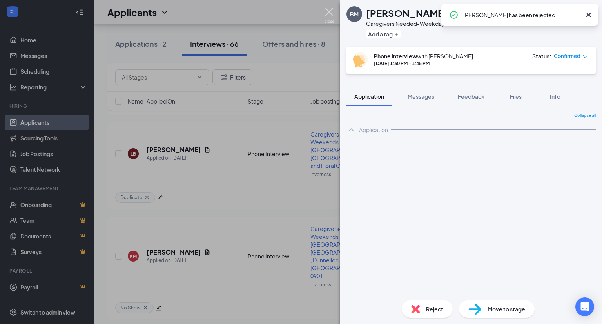
click at [328, 8] on img at bounding box center [329, 15] width 10 height 15
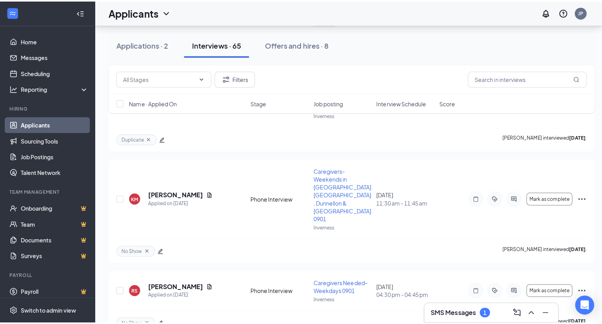
scroll to position [2351, 0]
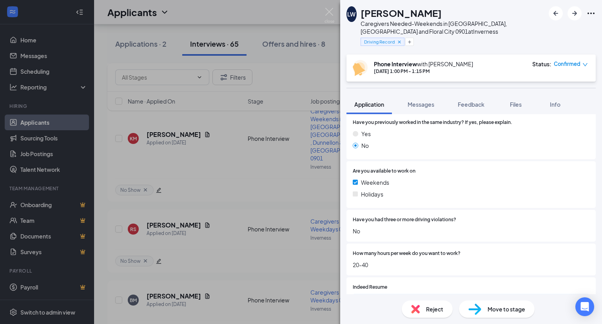
scroll to position [118, 0]
click at [427, 310] on span "Reject" at bounding box center [434, 308] width 17 height 9
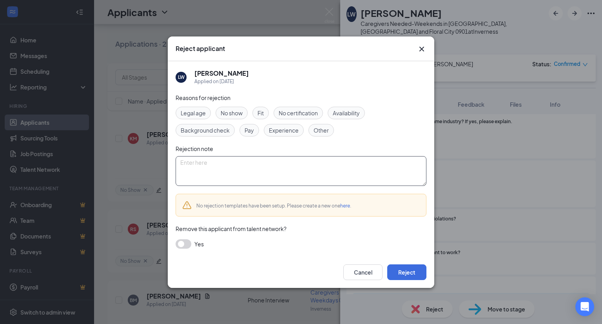
click at [201, 164] on textarea at bounding box center [301, 171] width 251 height 30
type textarea "T"
type textarea "D"
type textarea "y"
click at [252, 160] on textarea "Traffic violation near [GEOGRAPHIC_DATA] zone" at bounding box center [301, 171] width 251 height 30
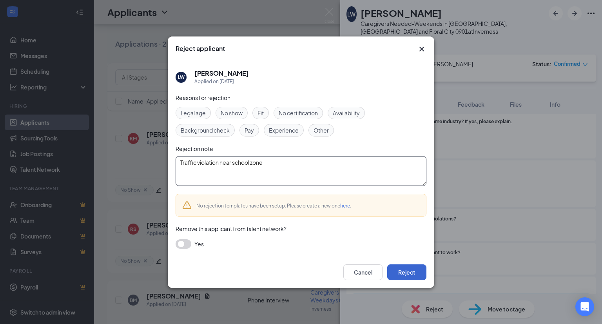
type textarea "Traffic violation near school zone"
click at [409, 272] on button "Reject" at bounding box center [406, 272] width 39 height 16
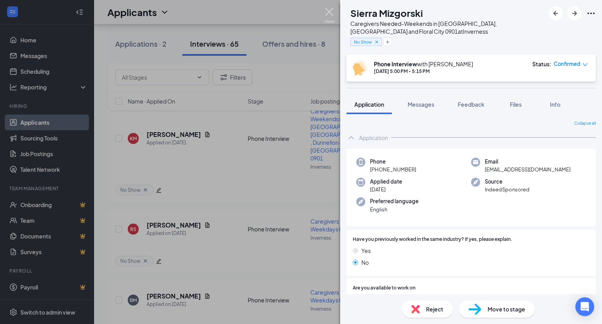
click at [331, 10] on img at bounding box center [329, 15] width 10 height 15
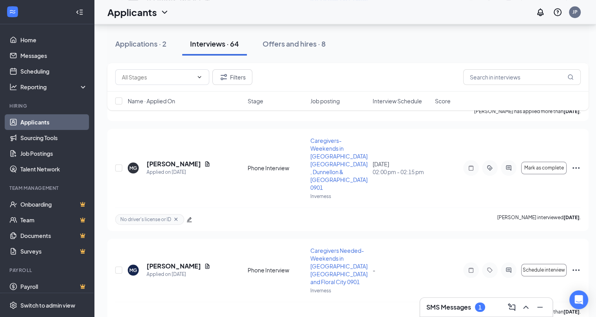
scroll to position [3609, 0]
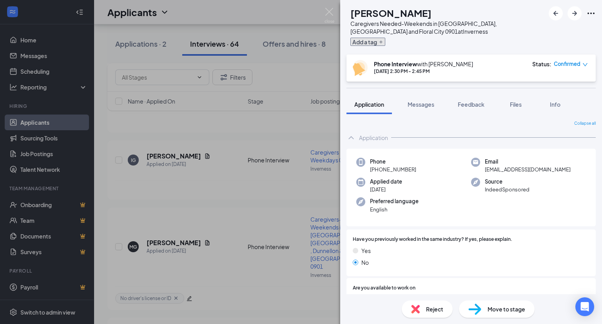
click at [380, 43] on button "Add a tag" at bounding box center [367, 42] width 35 height 8
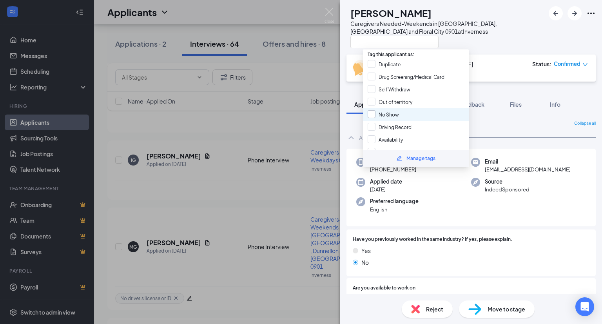
click at [390, 110] on input "No Show" at bounding box center [383, 114] width 31 height 9
checkbox input "true"
click at [494, 36] on div at bounding box center [447, 41] width 194 height 13
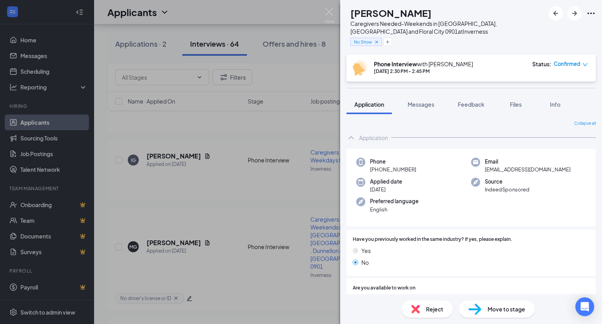
click at [329, 7] on div "NJ [PERSON_NAME] Caregivers Needed-Weekends in [GEOGRAPHIC_DATA], [GEOGRAPHIC_D…" at bounding box center [301, 162] width 602 height 324
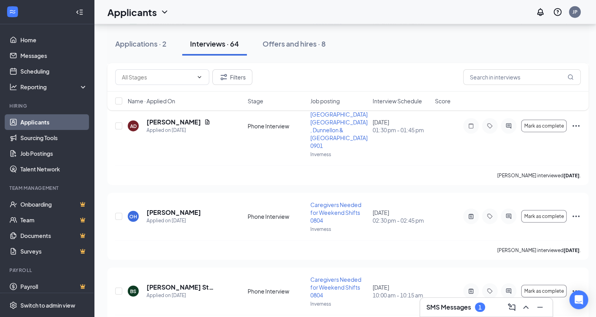
scroll to position [4970, 0]
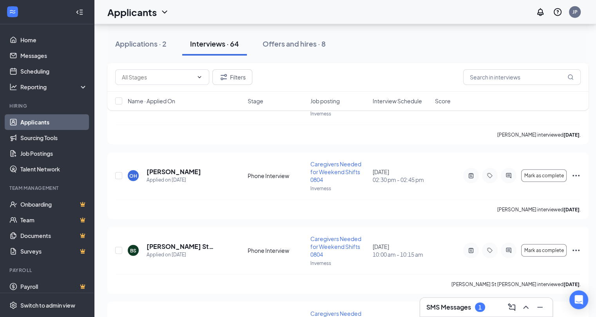
click at [459, 306] on h3 "SMS Messages" at bounding box center [448, 307] width 45 height 9
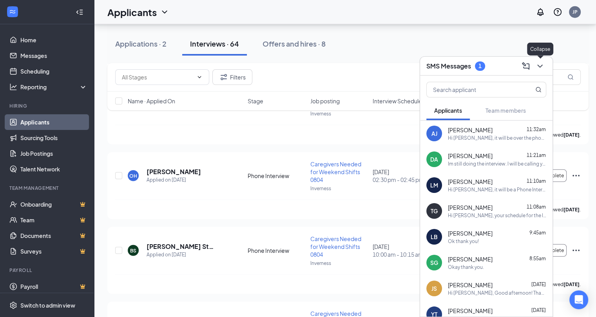
click at [541, 61] on button at bounding box center [540, 66] width 13 height 13
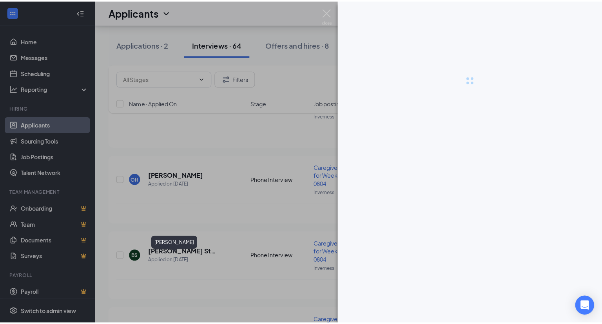
scroll to position [4964, 0]
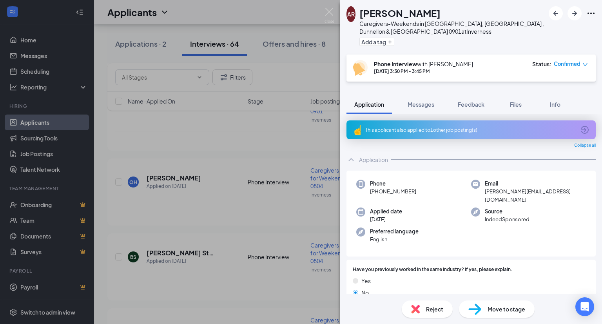
click at [583, 128] on icon "ArrowCircle" at bounding box center [584, 129] width 9 height 9
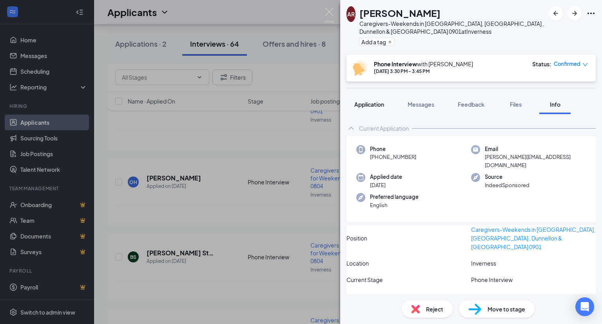
click at [365, 104] on span "Application" at bounding box center [369, 104] width 30 height 7
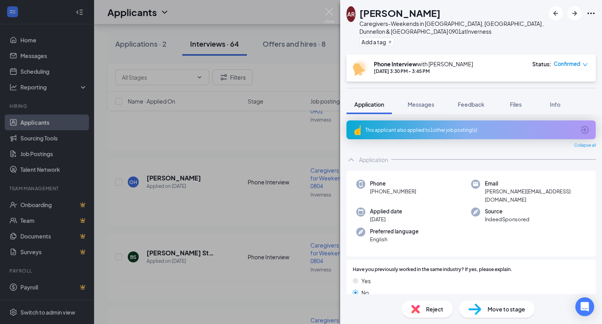
click at [583, 127] on icon "ArrowCircle" at bounding box center [584, 129] width 9 height 9
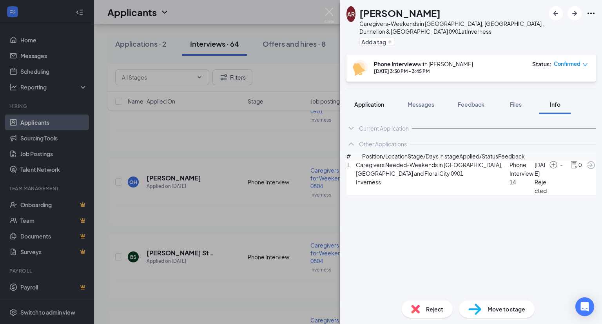
click at [372, 105] on span "Application" at bounding box center [369, 104] width 30 height 7
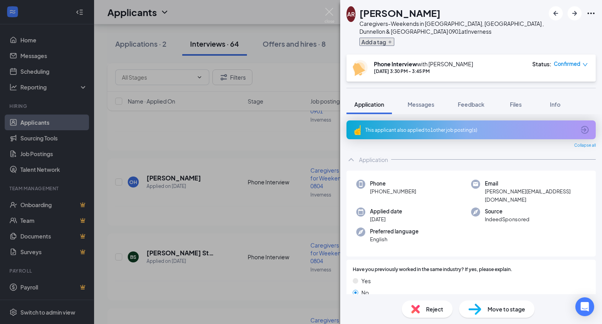
click at [383, 40] on button "Add a tag" at bounding box center [376, 42] width 35 height 8
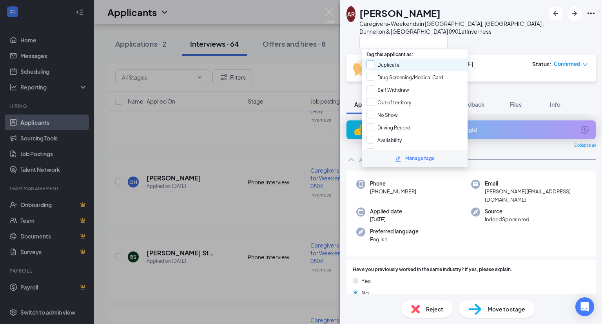
click at [390, 65] on input "Duplicate" at bounding box center [382, 64] width 33 height 9
checkbox input "true"
click at [489, 32] on div "Caregivers-Weekends in [GEOGRAPHIC_DATA], [GEOGRAPHIC_DATA] , [GEOGRAPHIC_DATA]…" at bounding box center [451, 28] width 185 height 16
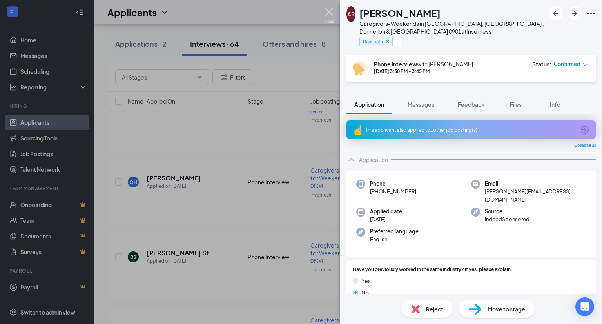
click at [331, 13] on img at bounding box center [329, 15] width 10 height 15
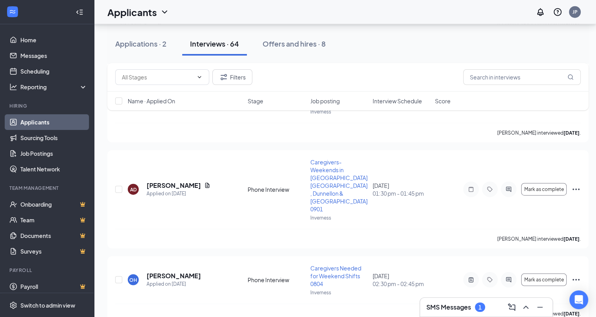
scroll to position [4970, 0]
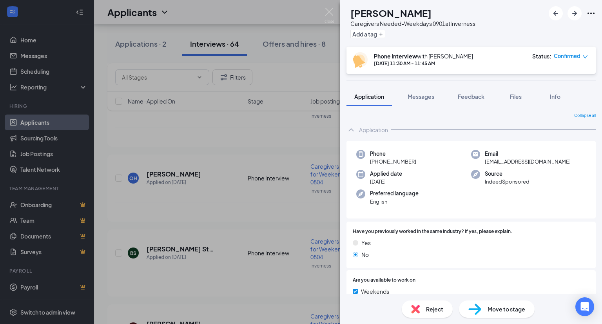
click at [426, 97] on span "Messages" at bounding box center [420, 96] width 27 height 7
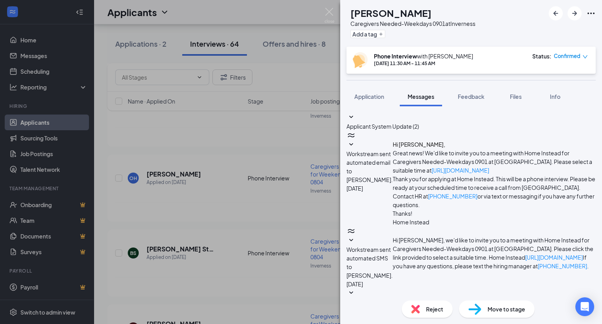
scroll to position [91, 0]
click at [364, 96] on span "Application" at bounding box center [369, 96] width 30 height 7
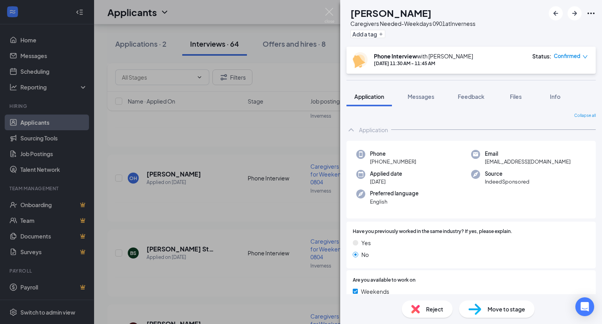
click at [420, 310] on div "Reject" at bounding box center [427, 308] width 51 height 17
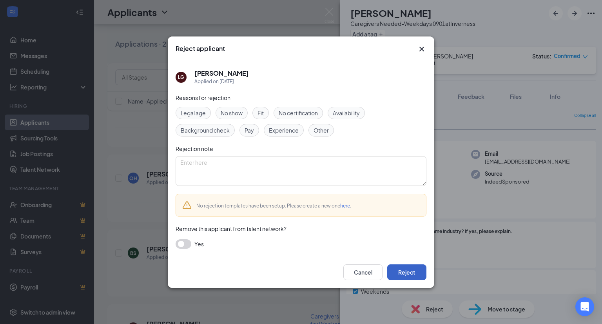
click at [409, 270] on button "Reject" at bounding box center [406, 272] width 39 height 16
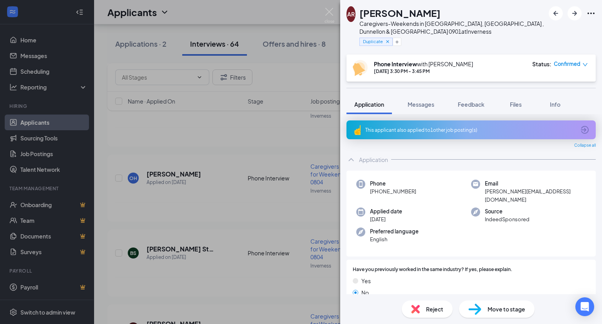
click at [425, 308] on div "Reject" at bounding box center [427, 308] width 51 height 17
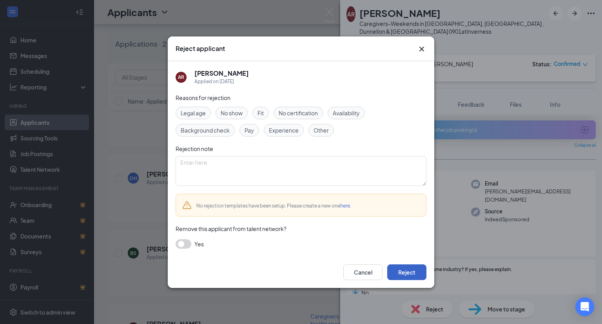
click at [404, 271] on button "Reject" at bounding box center [406, 272] width 39 height 16
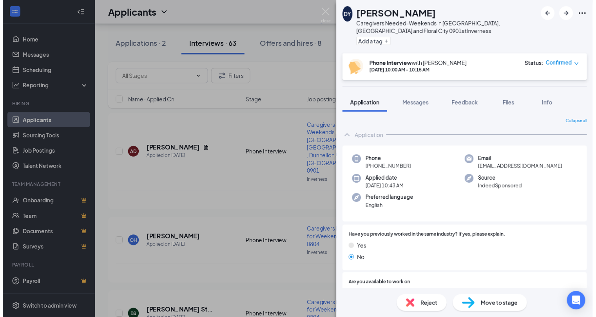
scroll to position [4807, 0]
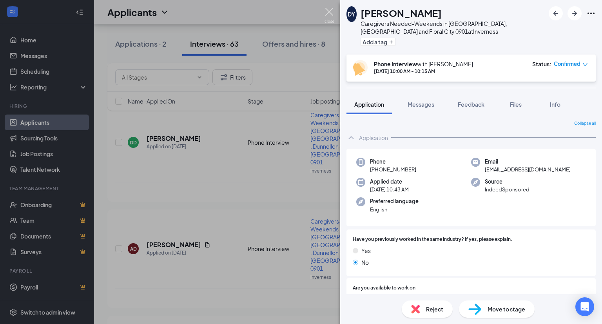
click at [331, 10] on img at bounding box center [329, 15] width 10 height 15
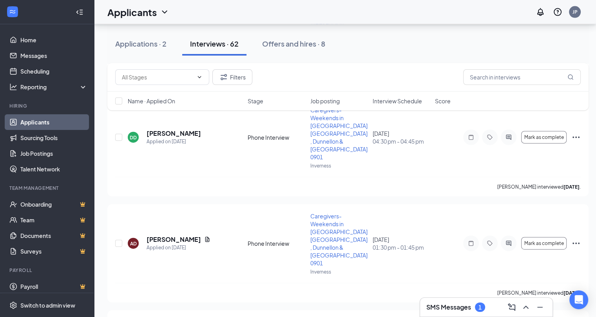
scroll to position [4813, 0]
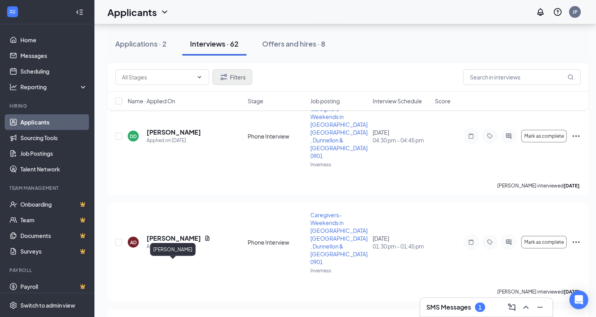
scroll to position [4807, 0]
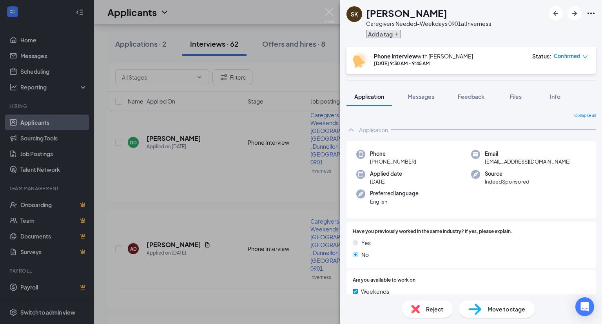
click at [387, 33] on button "Add a tag" at bounding box center [383, 34] width 35 height 8
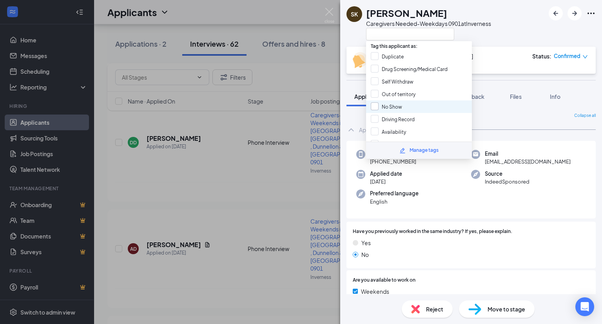
click at [393, 104] on input "No Show" at bounding box center [386, 106] width 31 height 9
checkbox input "true"
click at [497, 30] on div "SK [PERSON_NAME] Caregivers Needed-Weekdays 0901 at [GEOGRAPHIC_DATA]" at bounding box center [471, 23] width 262 height 47
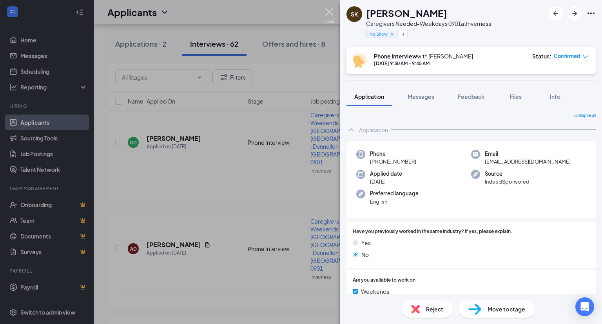
drag, startPoint x: 328, startPoint y: 11, endPoint x: 322, endPoint y: 77, distance: 66.4
click at [328, 11] on img at bounding box center [329, 15] width 10 height 15
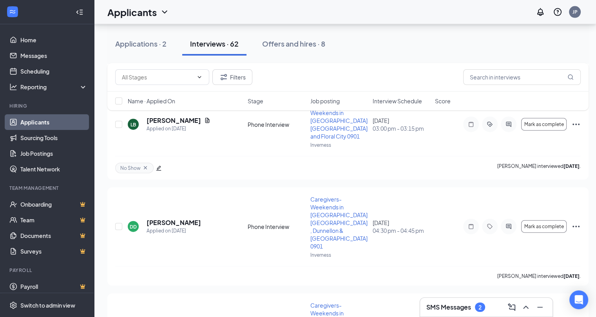
scroll to position [4656, 0]
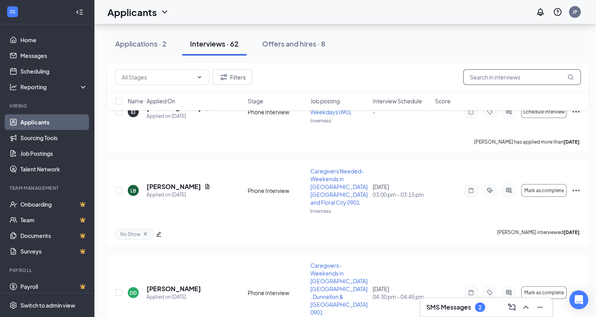
click at [473, 76] on input "text" at bounding box center [522, 77] width 118 height 16
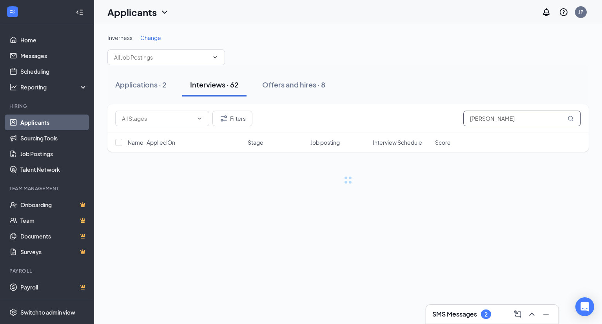
type input "[PERSON_NAME]"
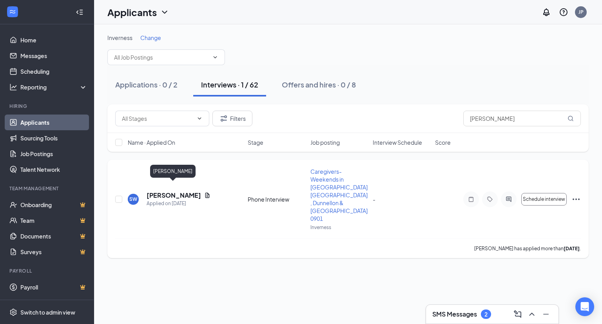
click at [182, 191] on h5 "[PERSON_NAME]" at bounding box center [174, 195] width 54 height 9
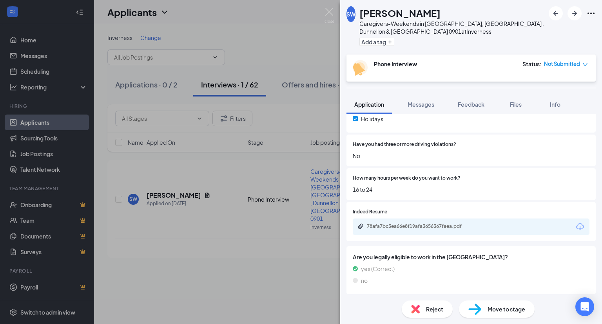
scroll to position [196, 0]
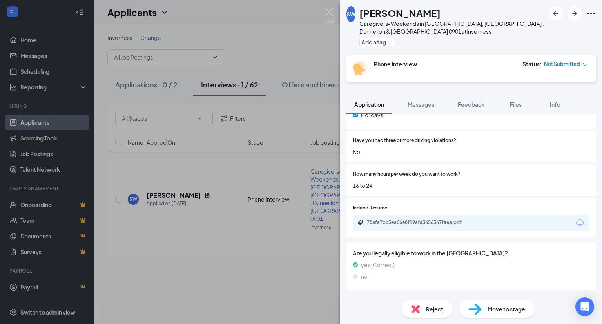
click at [475, 221] on div "78afa7bc3ea66e8f19afa3656367faea.pdf" at bounding box center [422, 222] width 110 height 6
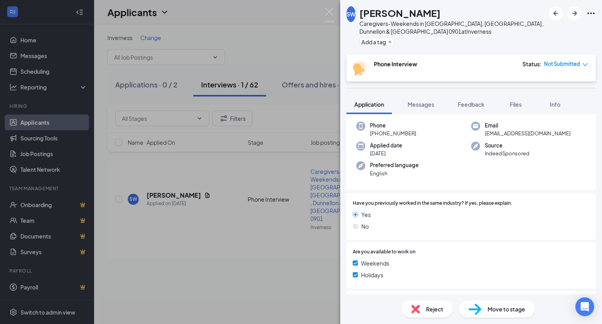
scroll to position [0, 0]
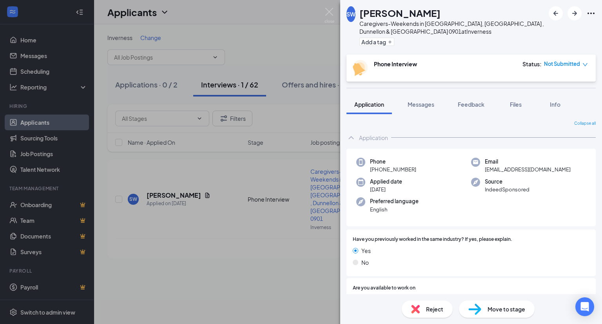
click at [586, 63] on icon "down" at bounding box center [584, 64] width 5 height 5
click at [548, 106] on span "Mark complete" at bounding box center [546, 110] width 43 height 9
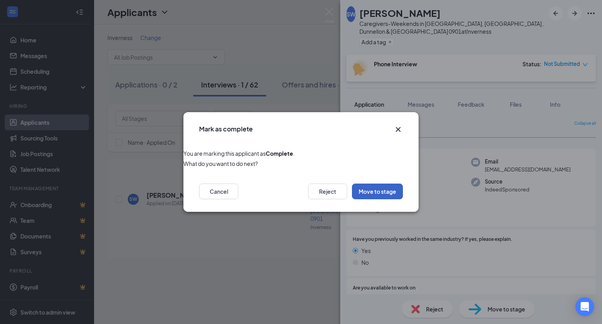
click at [386, 196] on button "Move to stage" at bounding box center [377, 191] width 51 height 16
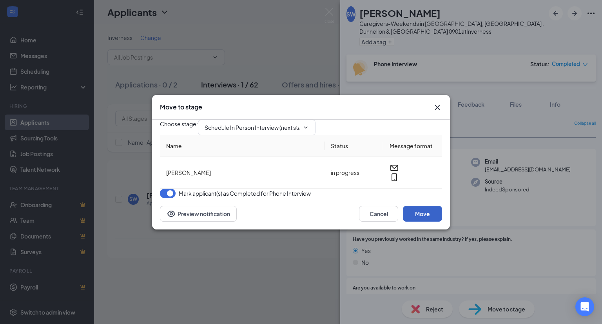
click at [421, 221] on button "Move" at bounding box center [422, 214] width 39 height 16
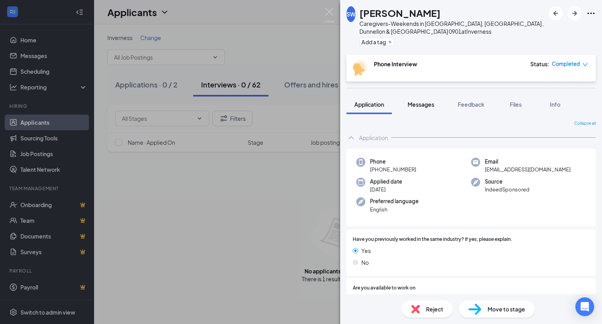
click at [422, 102] on span "Messages" at bounding box center [420, 104] width 27 height 7
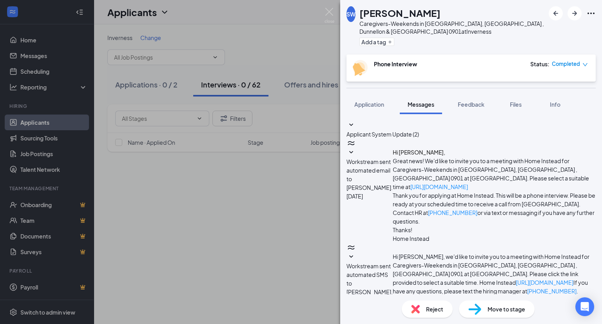
scroll to position [25, 0]
paste textarea "Hi [PERSON_NAME], Good morning! Thank you for taking the time to speak with me …"
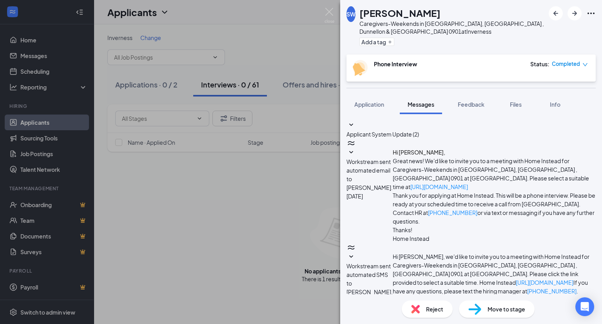
drag, startPoint x: 549, startPoint y: 254, endPoint x: 556, endPoint y: 252, distance: 8.2
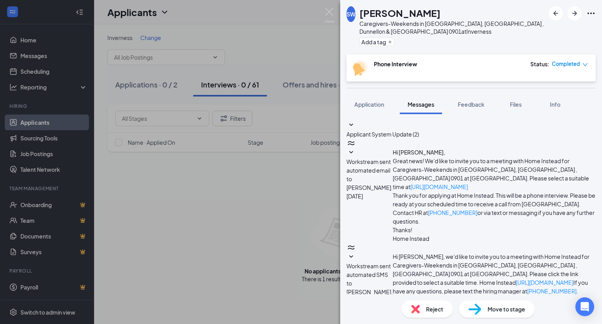
type textarea "Hi [PERSON_NAME], Good afternoon! Thank you for taking the time to speak with m…"
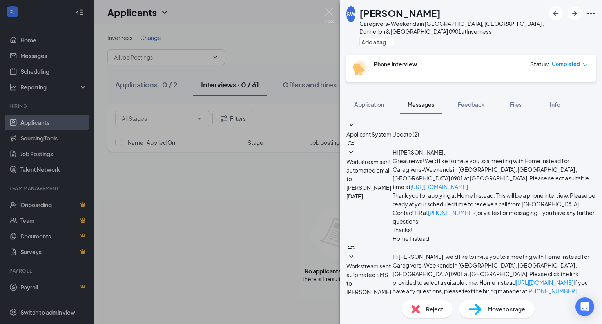
drag, startPoint x: 440, startPoint y: 11, endPoint x: 362, endPoint y: 10, distance: 78.4
click at [362, 10] on div "[PERSON_NAME]" at bounding box center [451, 12] width 185 height 13
copy h1 "[PERSON_NAME]"
click at [328, 7] on div "SW [PERSON_NAME] Caregivers-Weekends in [GEOGRAPHIC_DATA], [GEOGRAPHIC_DATA] , …" at bounding box center [301, 162] width 602 height 324
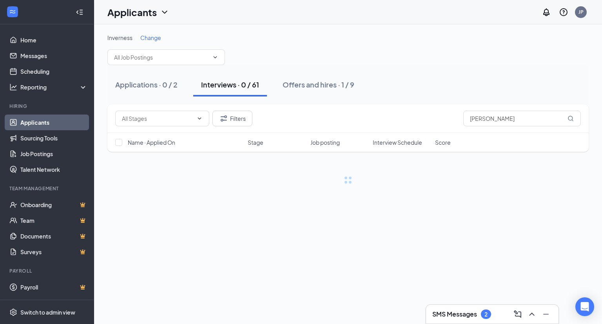
click at [455, 308] on div "SMS Messages 2" at bounding box center [492, 314] width 120 height 13
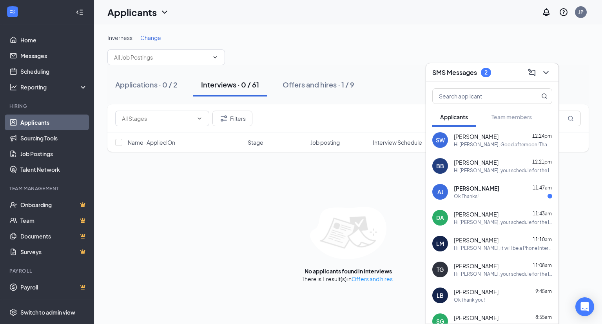
click at [491, 191] on span "[PERSON_NAME]" at bounding box center [476, 188] width 45 height 8
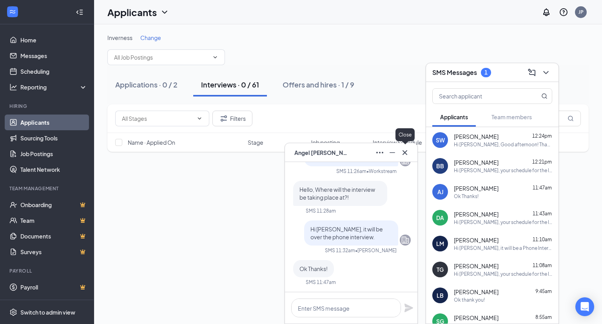
click at [406, 153] on icon "Cross" at bounding box center [404, 152] width 5 height 5
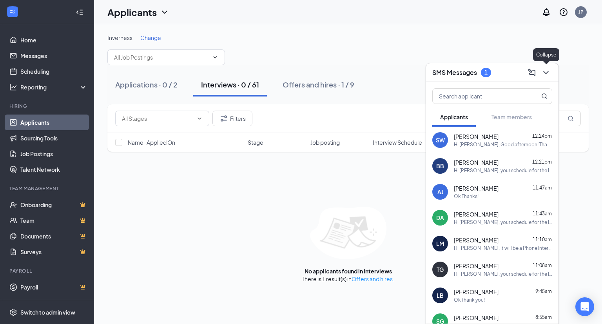
click at [548, 69] on icon "ChevronDown" at bounding box center [545, 72] width 9 height 9
